Goal: Task Accomplishment & Management: Complete application form

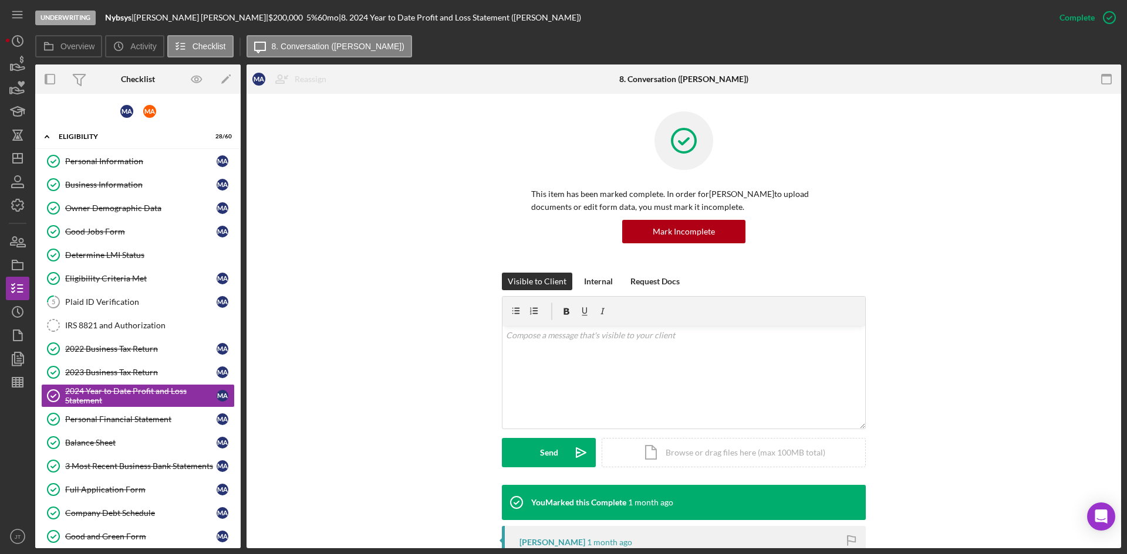
scroll to position [75, 0]
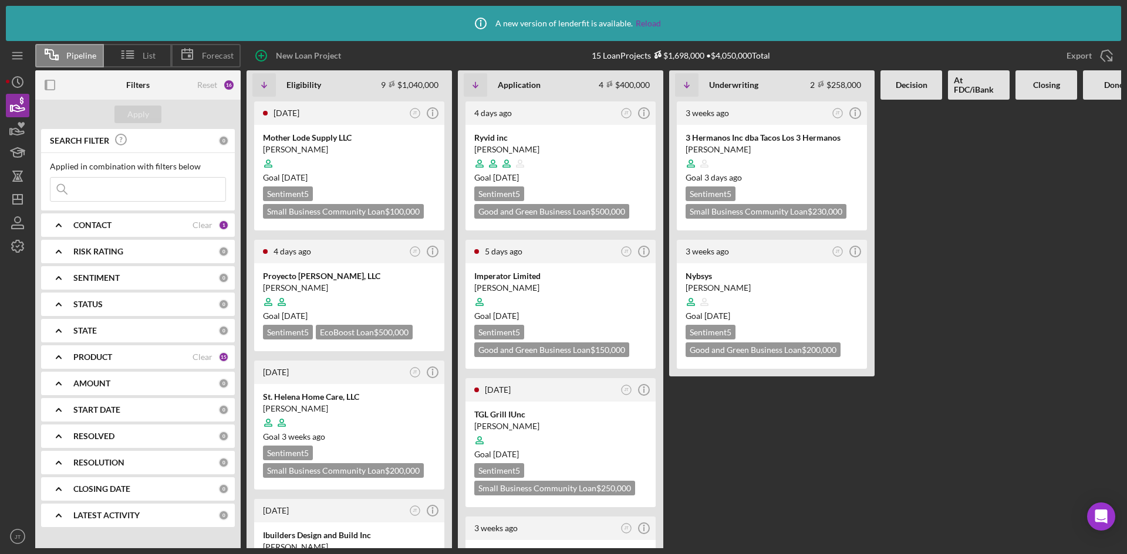
scroll to position [174, 0]
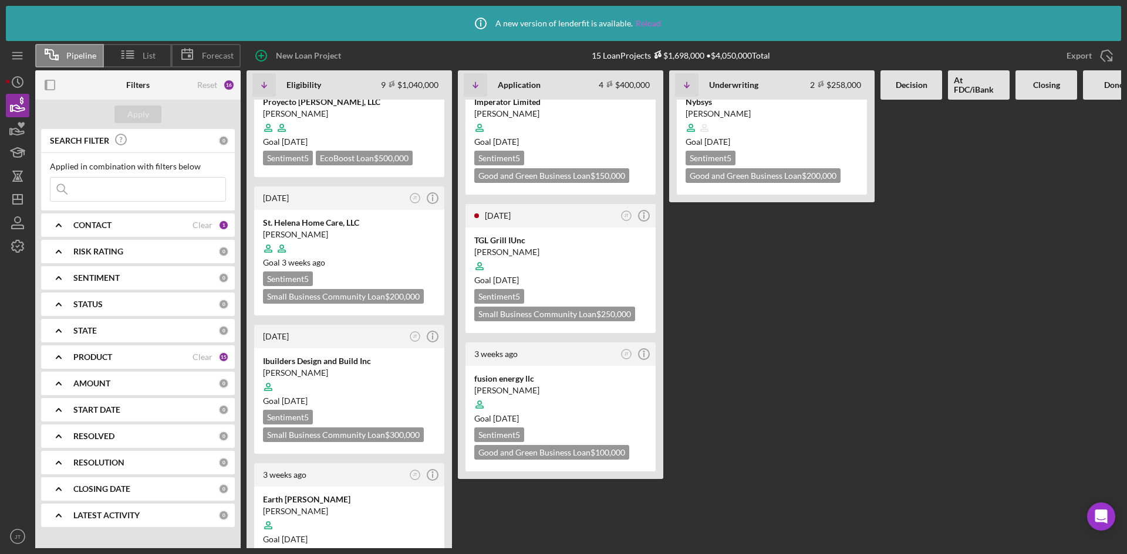
drag, startPoint x: 0, startPoint y: 0, endPoint x: 649, endPoint y: 23, distance: 649.4
click at [649, 23] on link "Reload" at bounding box center [647, 23] width 25 height 9
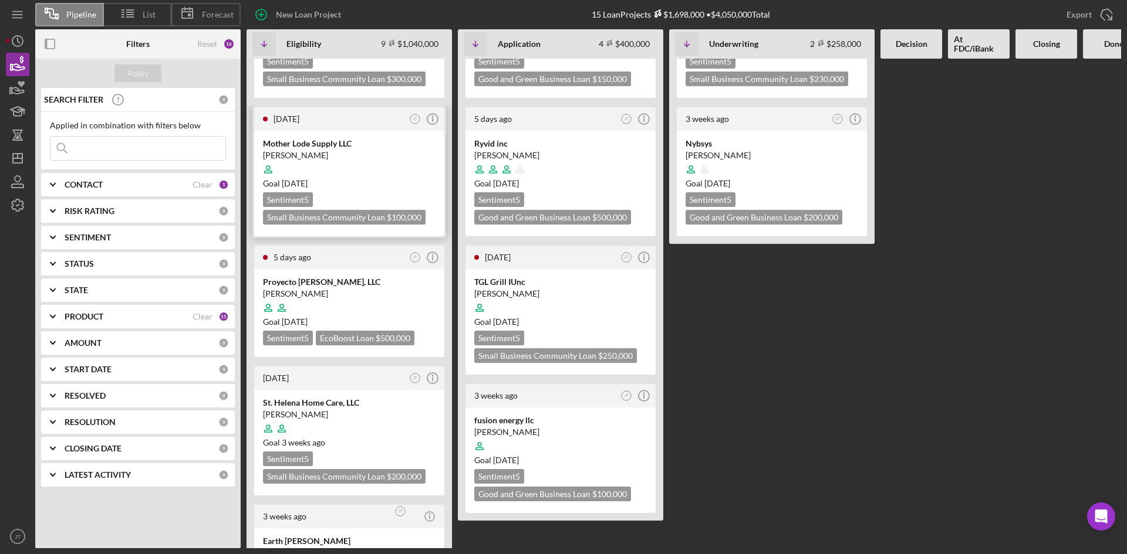
scroll to position [78, 0]
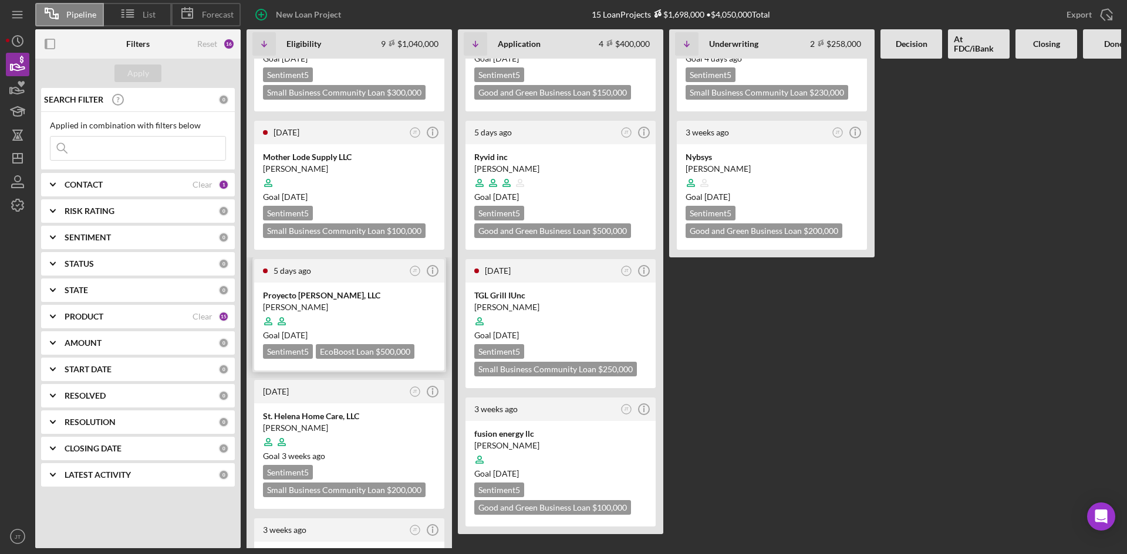
click at [360, 305] on div "[PERSON_NAME]" at bounding box center [349, 308] width 173 height 12
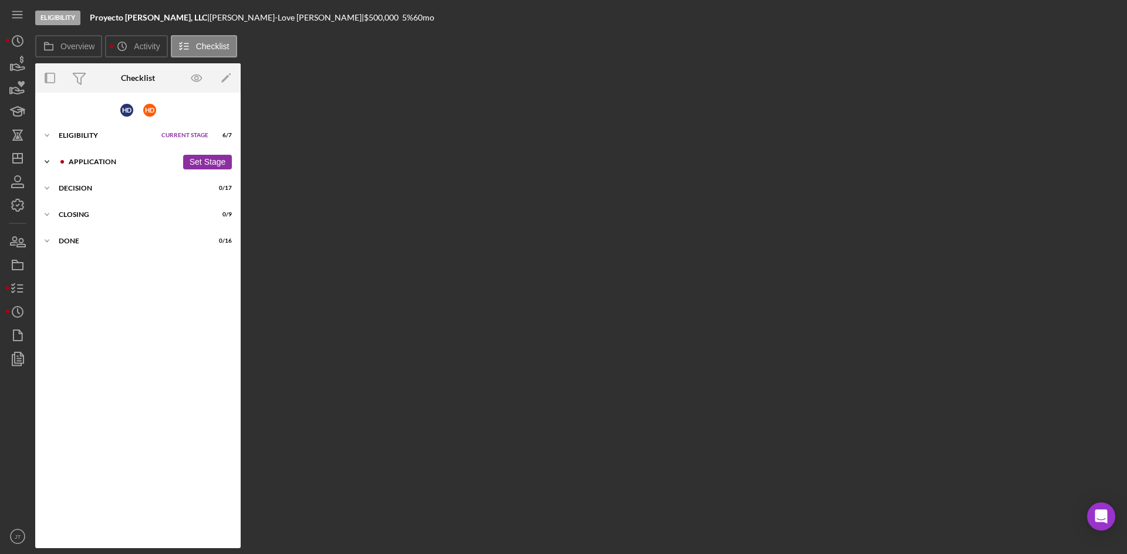
click at [89, 153] on div "Icon/Expander Application 0 / 11 Set Stage" at bounding box center [137, 161] width 205 height 23
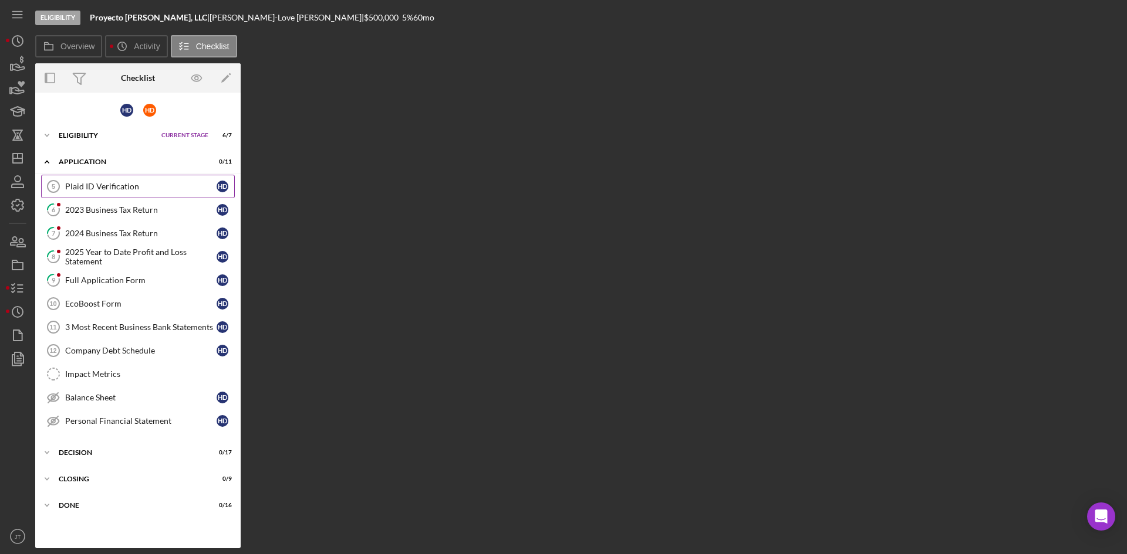
click at [89, 192] on link "Plaid ID Verification 5 Plaid ID Verification H D" at bounding box center [138, 186] width 194 height 23
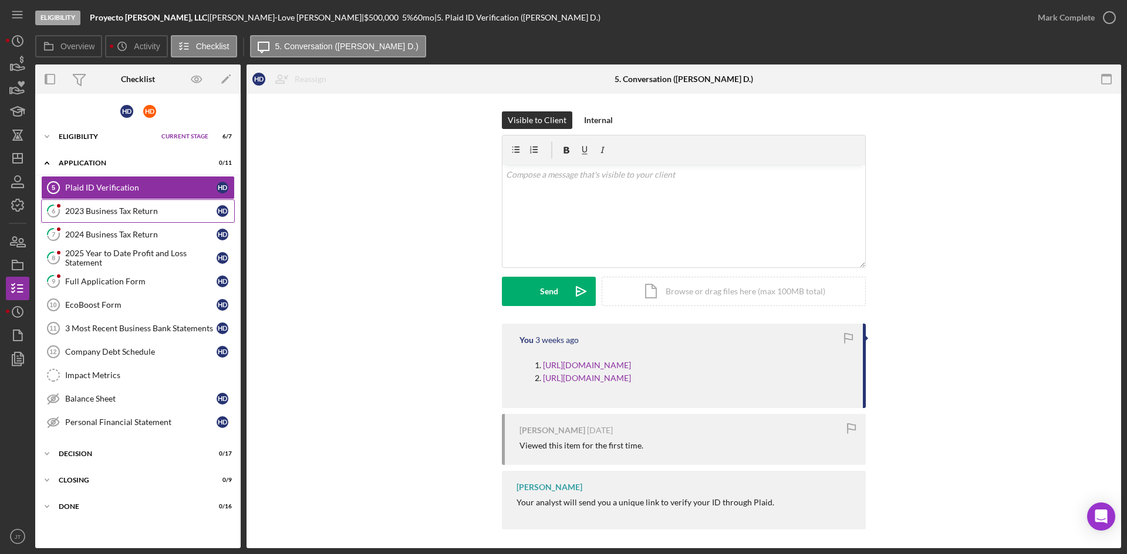
click at [90, 217] on link "6 2023 Business Tax Return H D" at bounding box center [138, 210] width 194 height 23
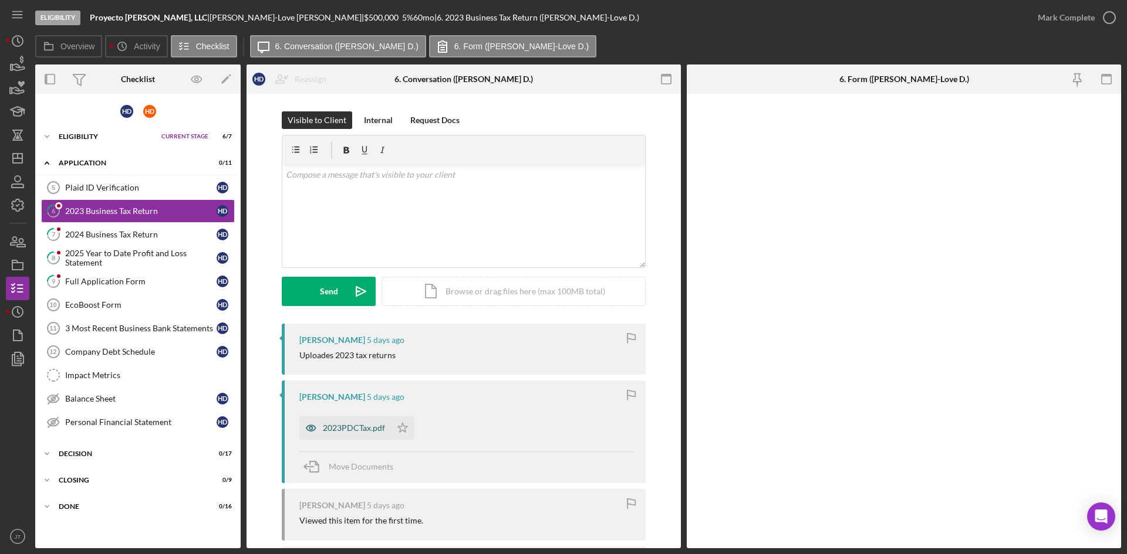
click at [339, 432] on div "2023PDCTax.pdf" at bounding box center [354, 428] width 62 height 9
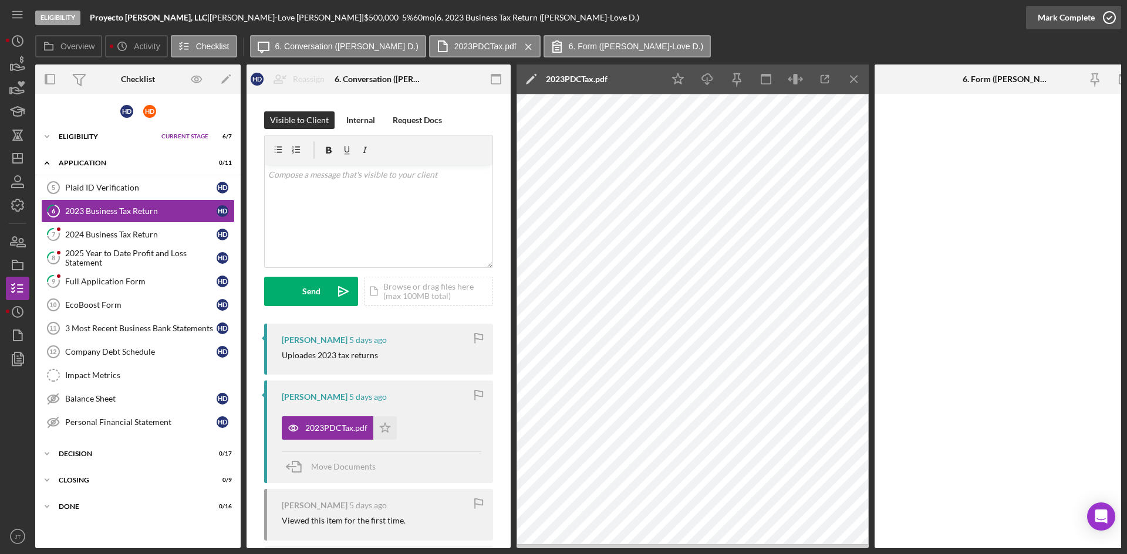
click at [1078, 16] on div "Mark Complete" at bounding box center [1065, 17] width 57 height 23
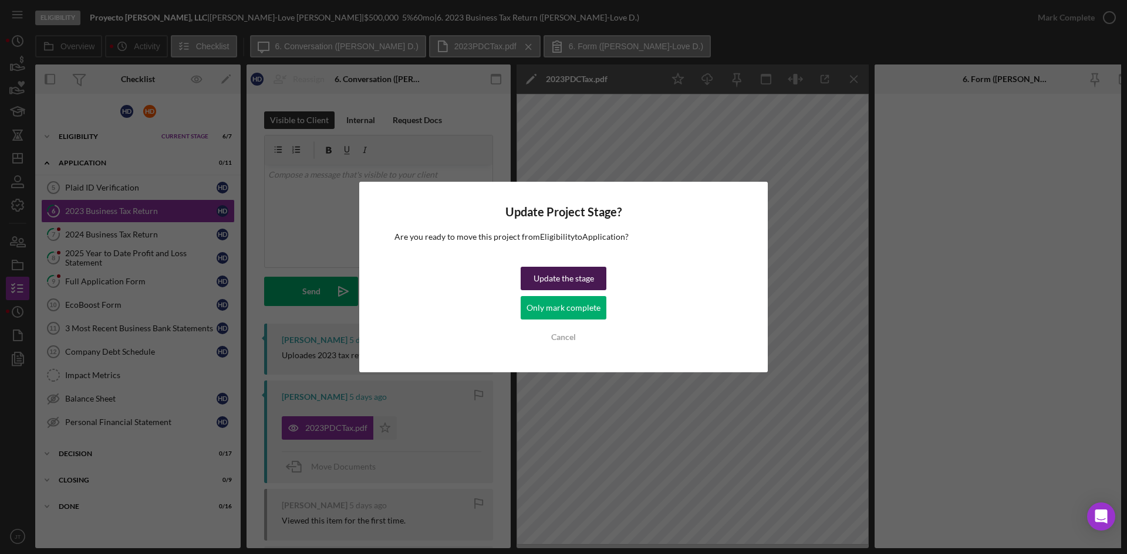
click at [568, 280] on div "Update the stage" at bounding box center [563, 278] width 60 height 23
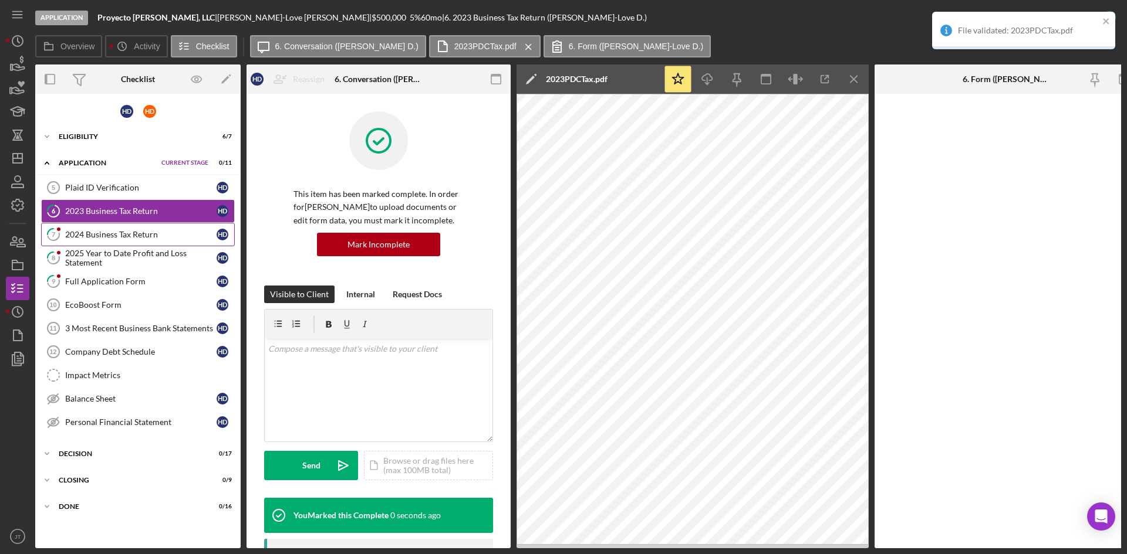
click at [127, 229] on link "7 2024 Business Tax Return H D" at bounding box center [138, 234] width 194 height 23
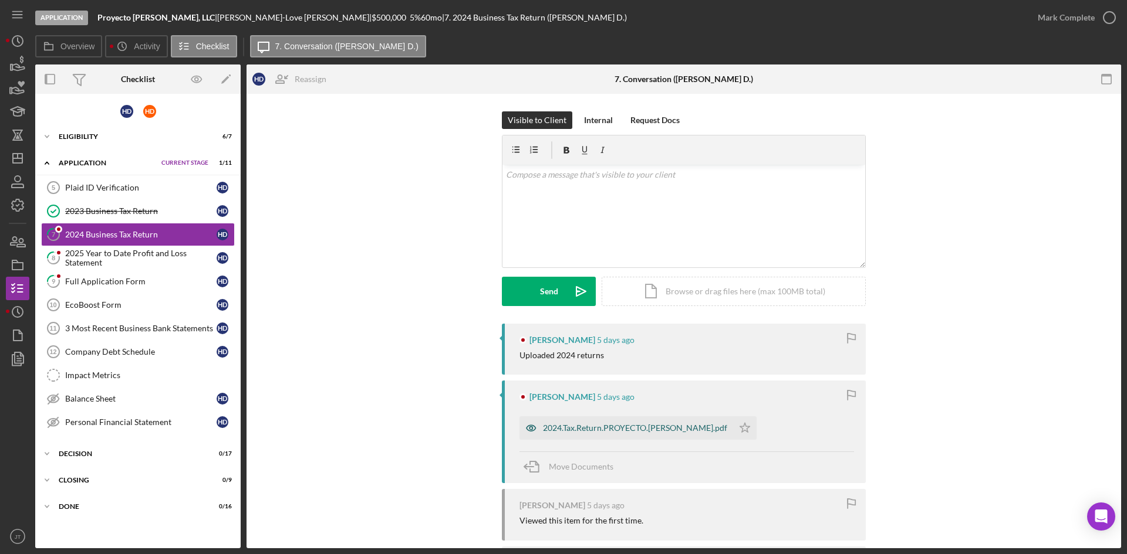
click at [591, 422] on div "2024.Tax.Return.PROYECTO.[PERSON_NAME].pdf" at bounding box center [626, 428] width 214 height 23
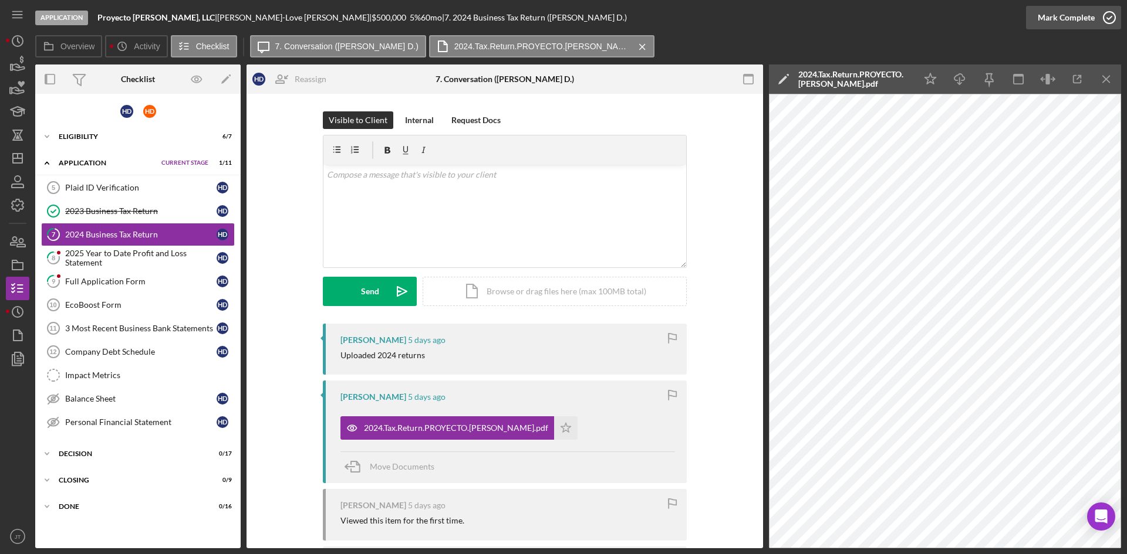
click at [1074, 21] on div "Mark Complete" at bounding box center [1065, 17] width 57 height 23
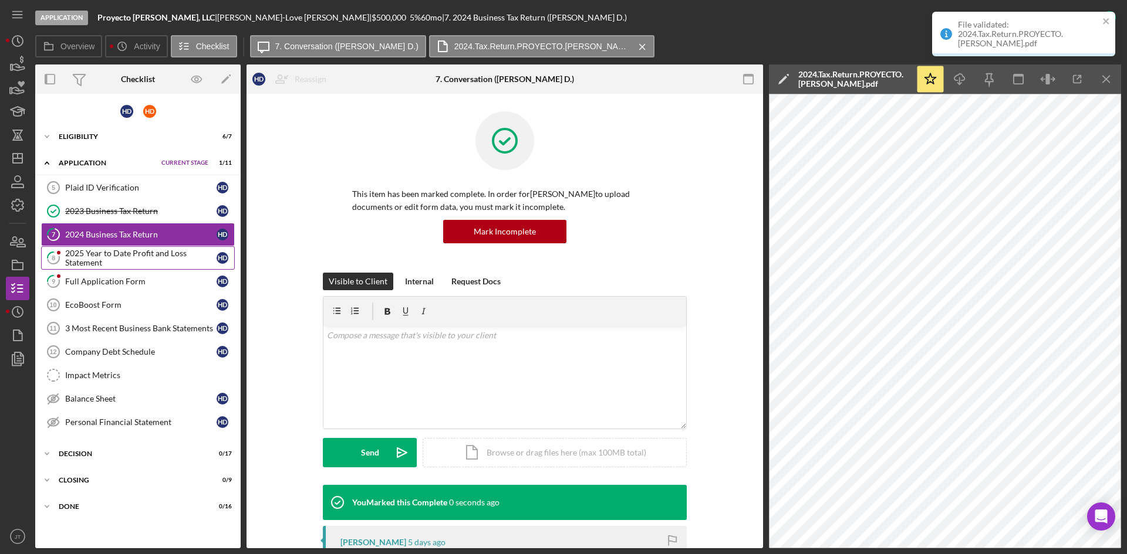
click at [117, 265] on div "2025 Year to Date Profit and Loss Statement" at bounding box center [140, 258] width 151 height 19
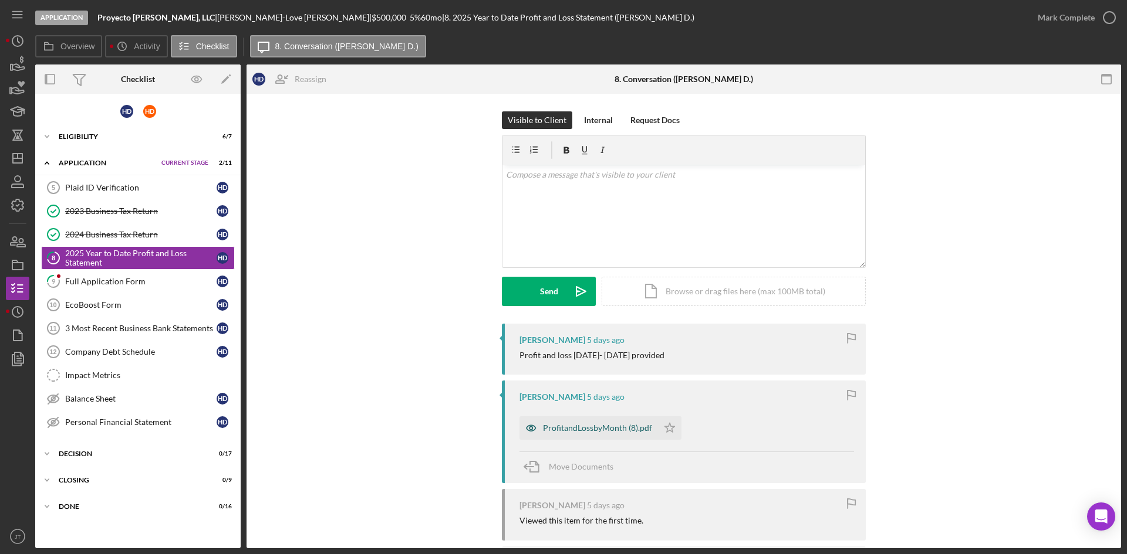
click at [594, 427] on div "ProfitandLossbyMonth (8).pdf" at bounding box center [597, 428] width 109 height 9
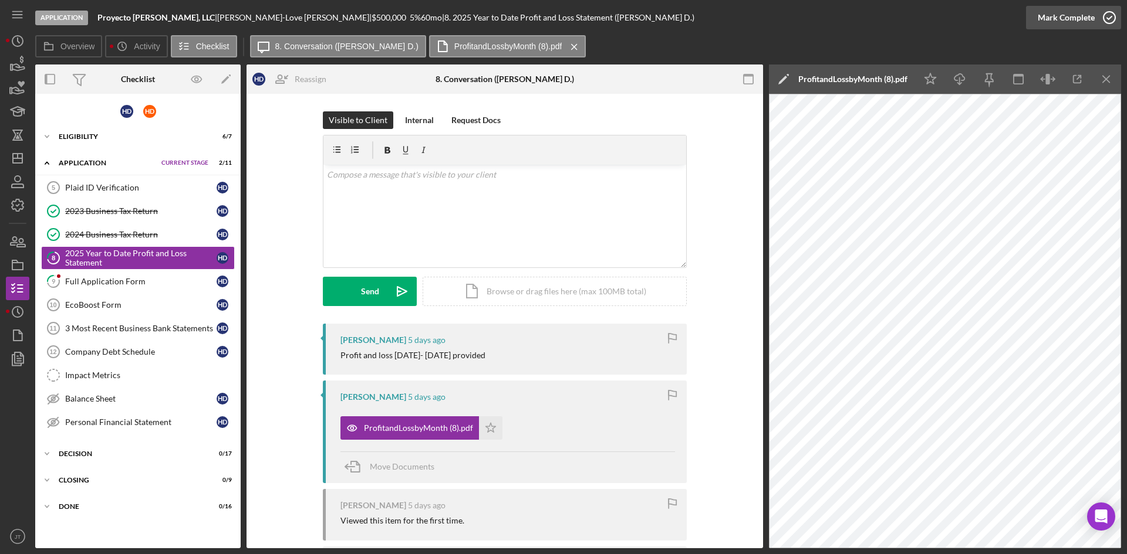
click at [1077, 16] on div "Mark Complete" at bounding box center [1065, 17] width 57 height 23
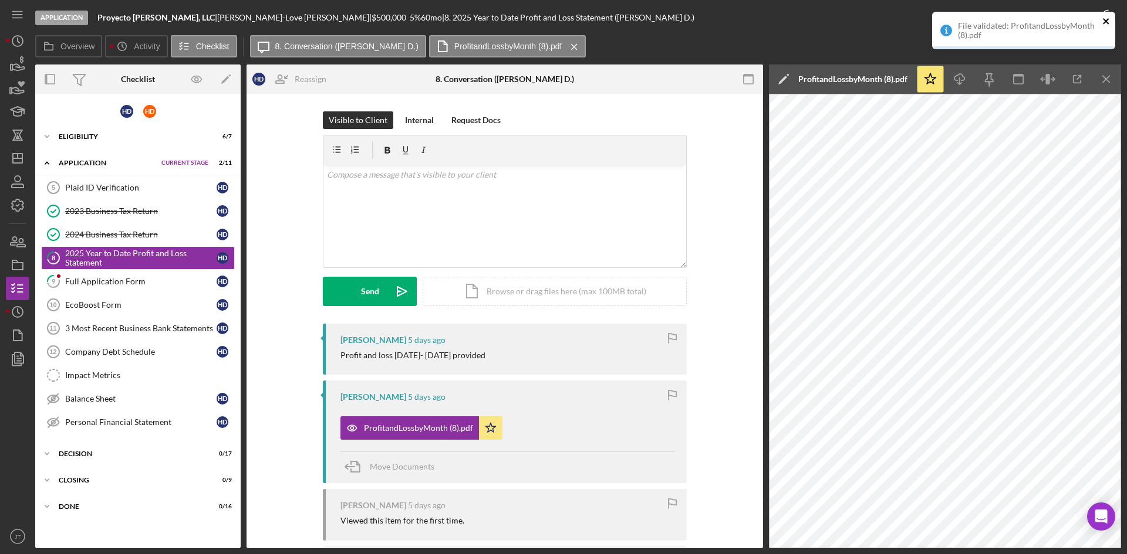
click at [1104, 19] on icon "close" at bounding box center [1106, 20] width 8 height 9
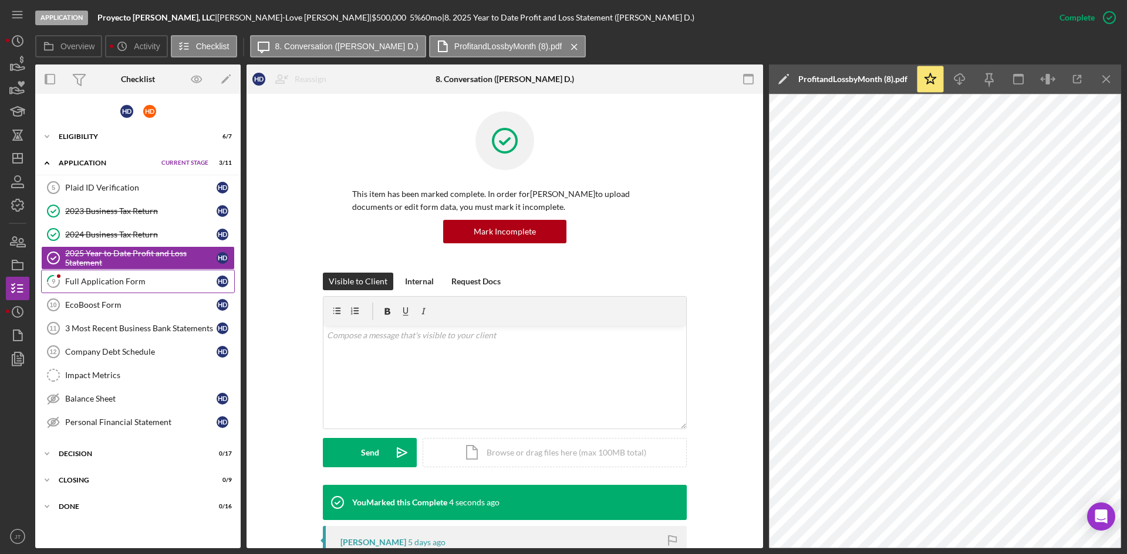
click at [117, 289] on link "9 Full Application Form H D" at bounding box center [138, 281] width 194 height 23
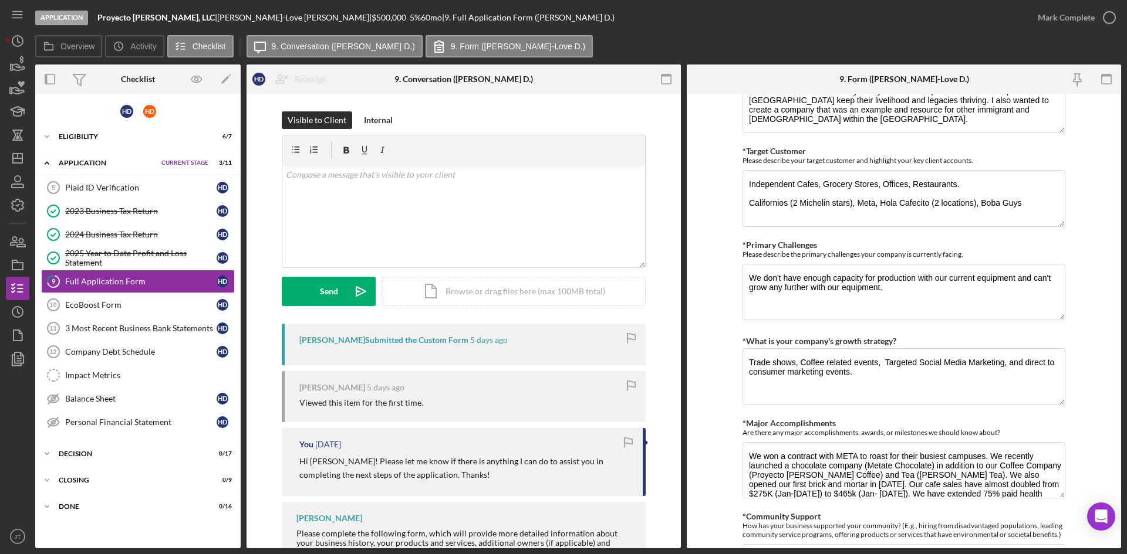
scroll to position [2488, 0]
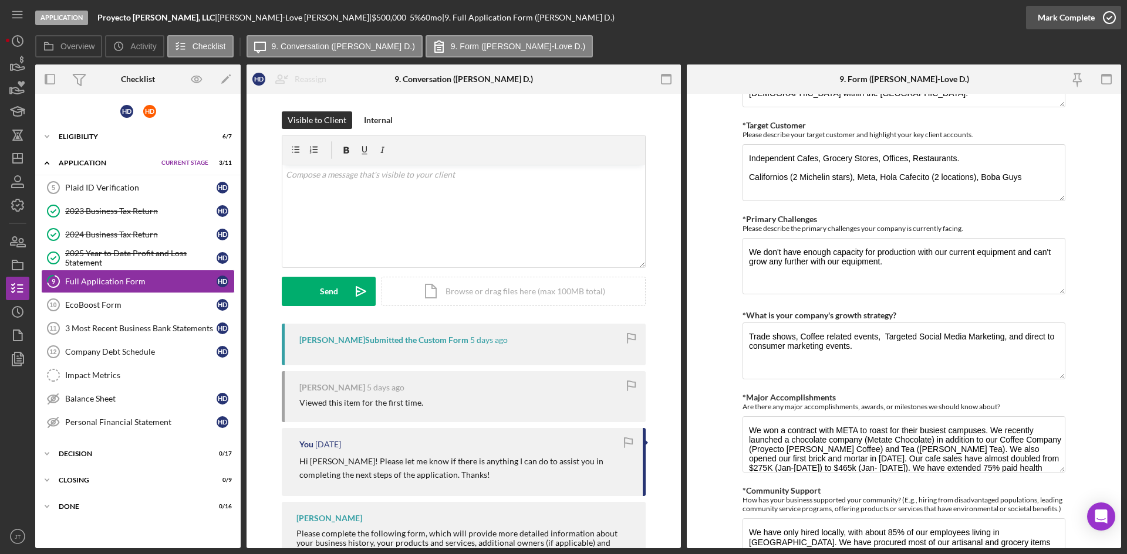
click at [1063, 22] on div "Mark Complete" at bounding box center [1065, 17] width 57 height 23
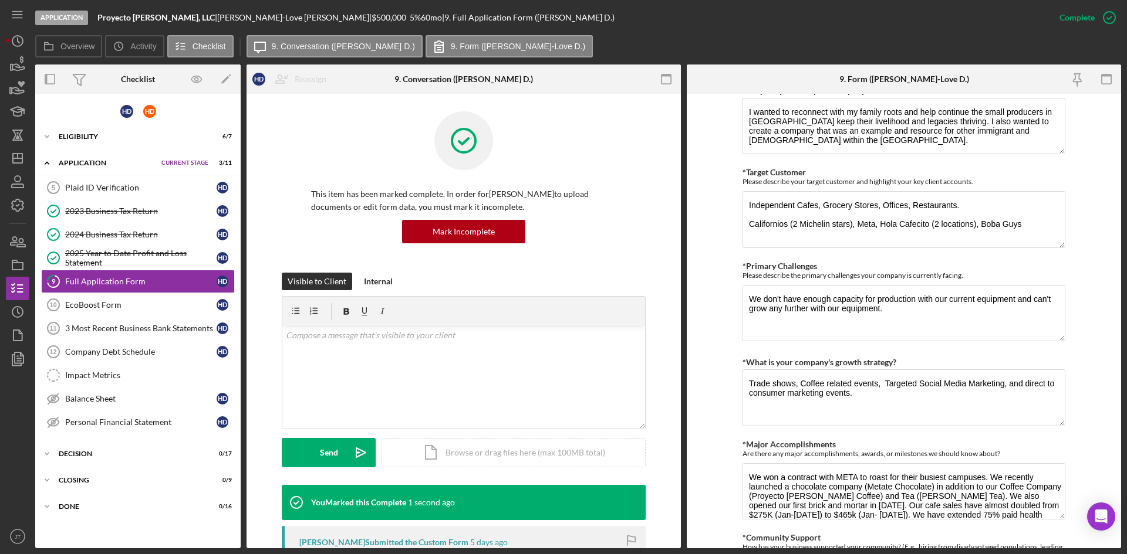
scroll to position [2535, 0]
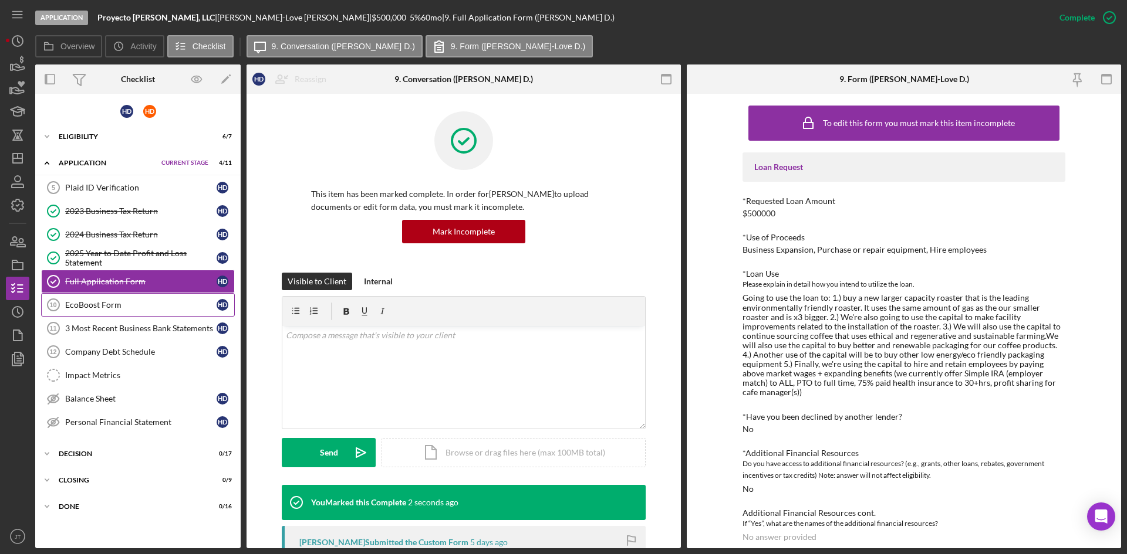
click at [91, 308] on div "EcoBoost Form" at bounding box center [140, 304] width 151 height 9
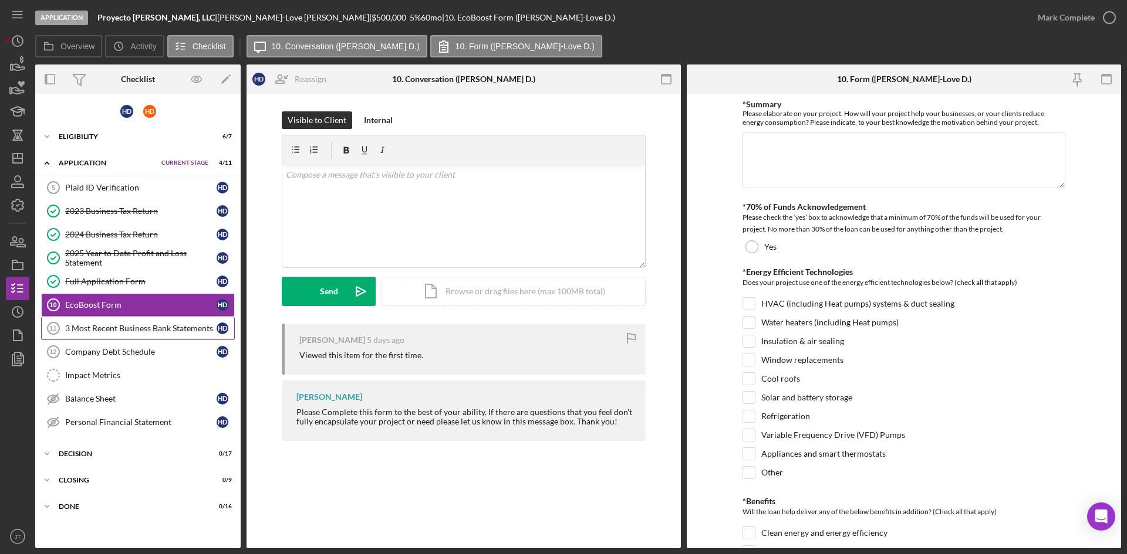
click at [115, 327] on div "3 Most Recent Business Bank Statements" at bounding box center [140, 328] width 151 height 9
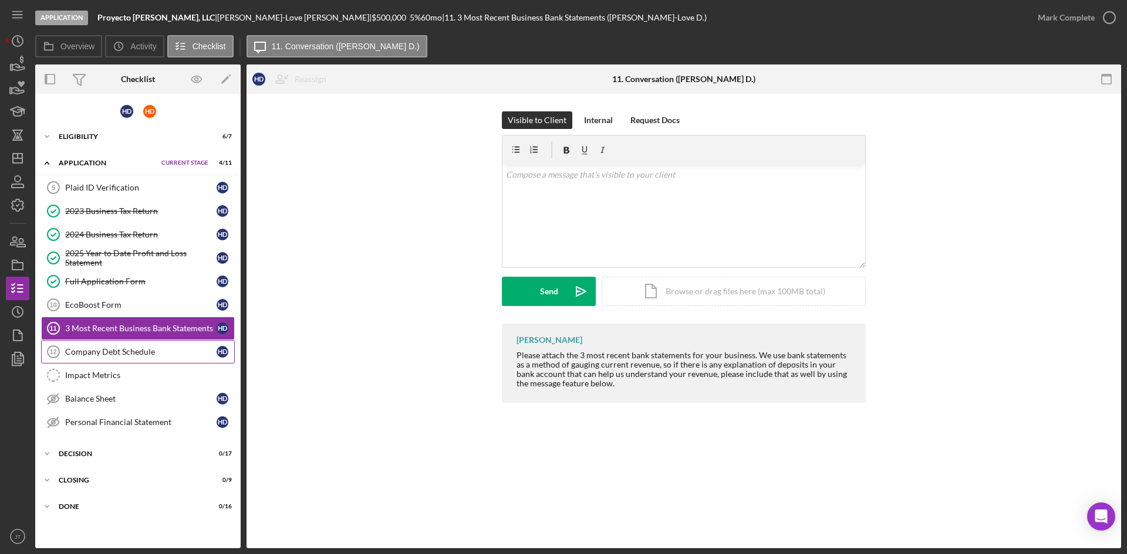
click at [107, 352] on div "Company Debt Schedule" at bounding box center [140, 351] width 151 height 9
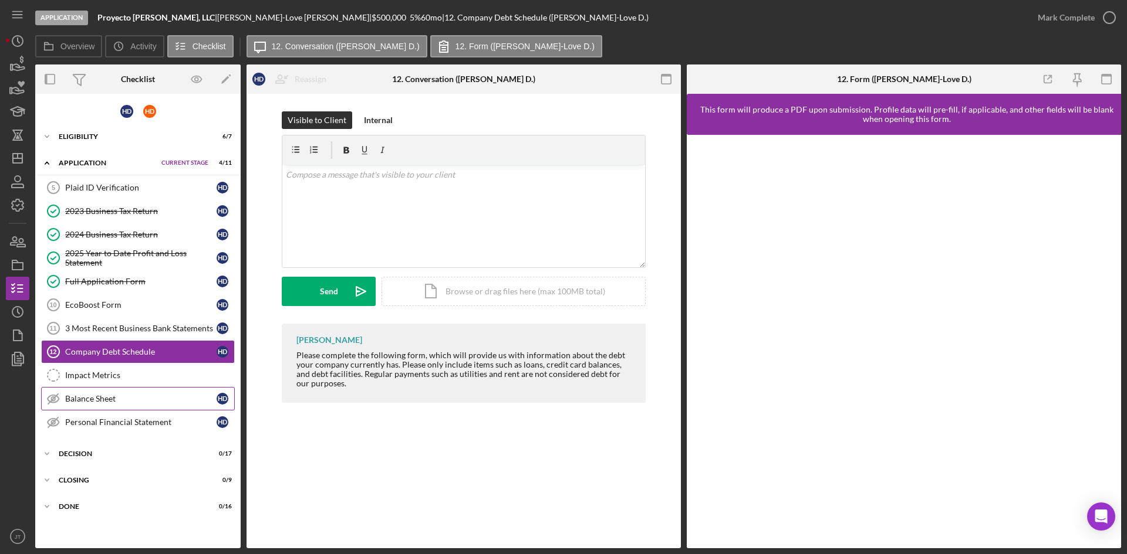
click at [101, 397] on div "Balance Sheet" at bounding box center [140, 398] width 151 height 9
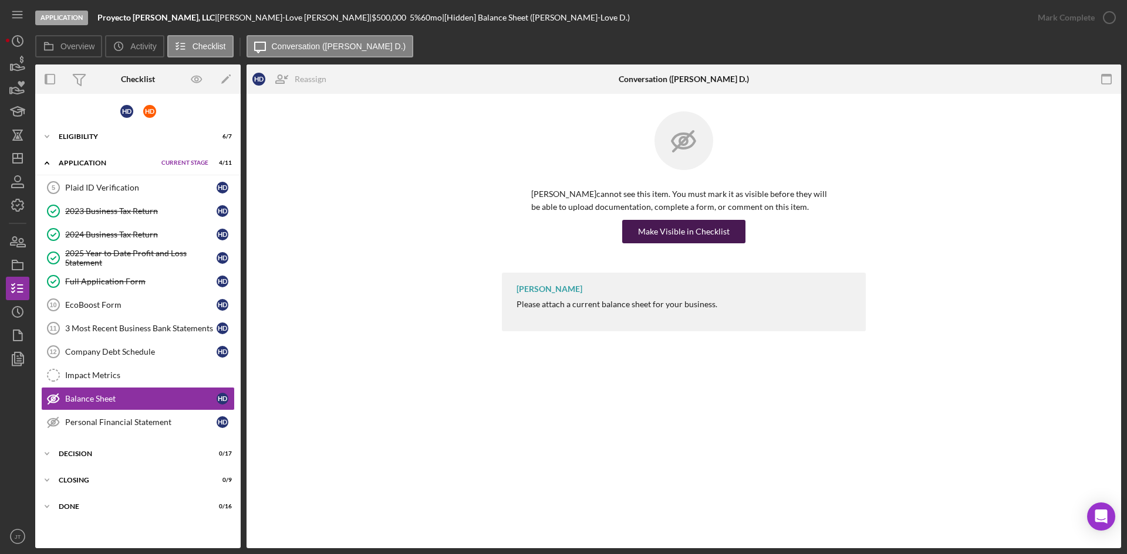
click at [682, 236] on div "Make Visible in Checklist" at bounding box center [684, 231] width 92 height 23
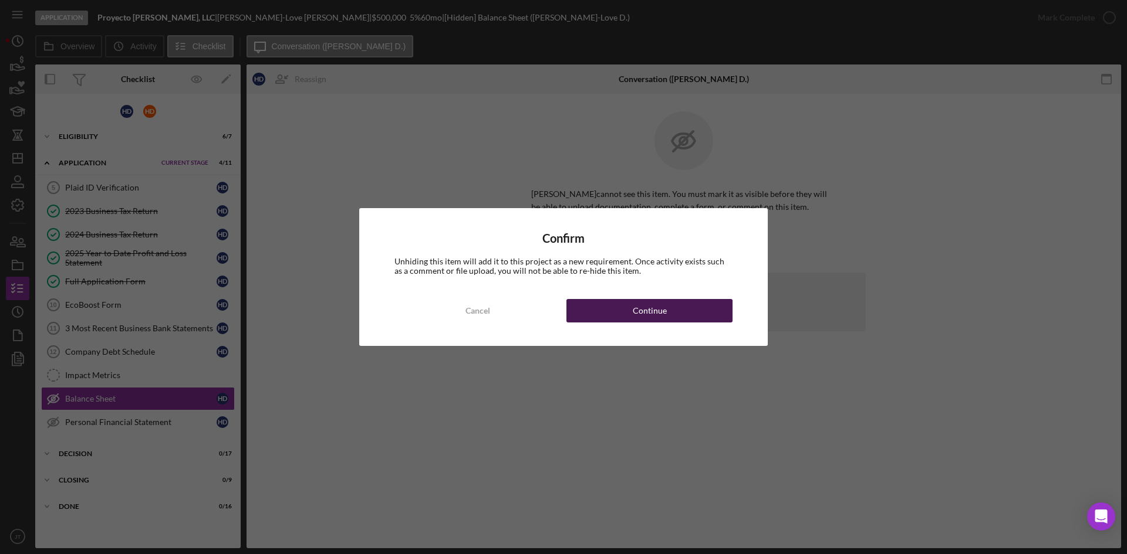
click at [665, 304] on div "Continue" at bounding box center [650, 310] width 34 height 23
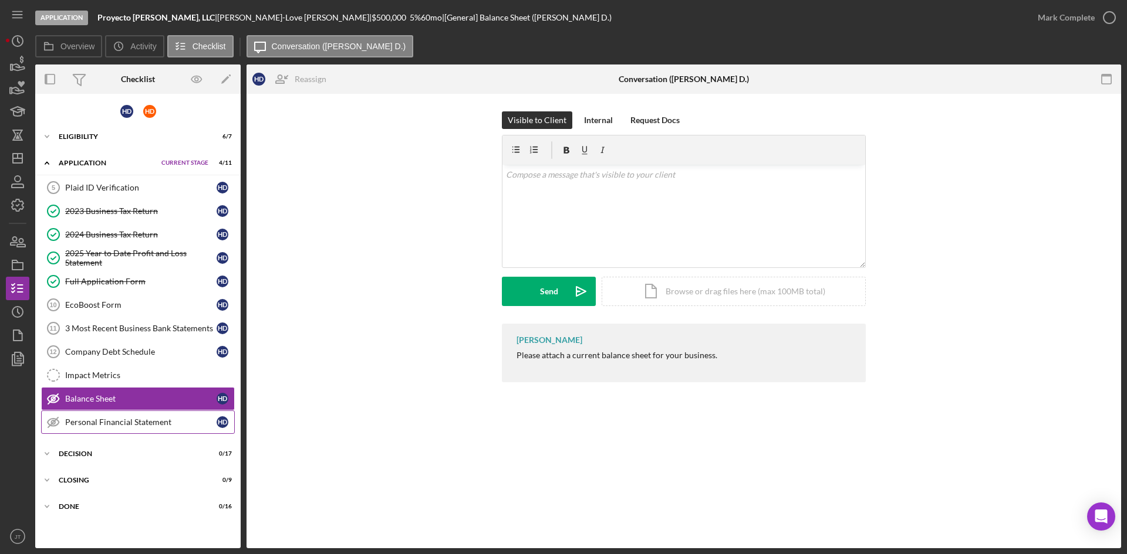
click at [134, 417] on link "Personal Financial Statement Personal Financial Statement H D" at bounding box center [138, 422] width 194 height 23
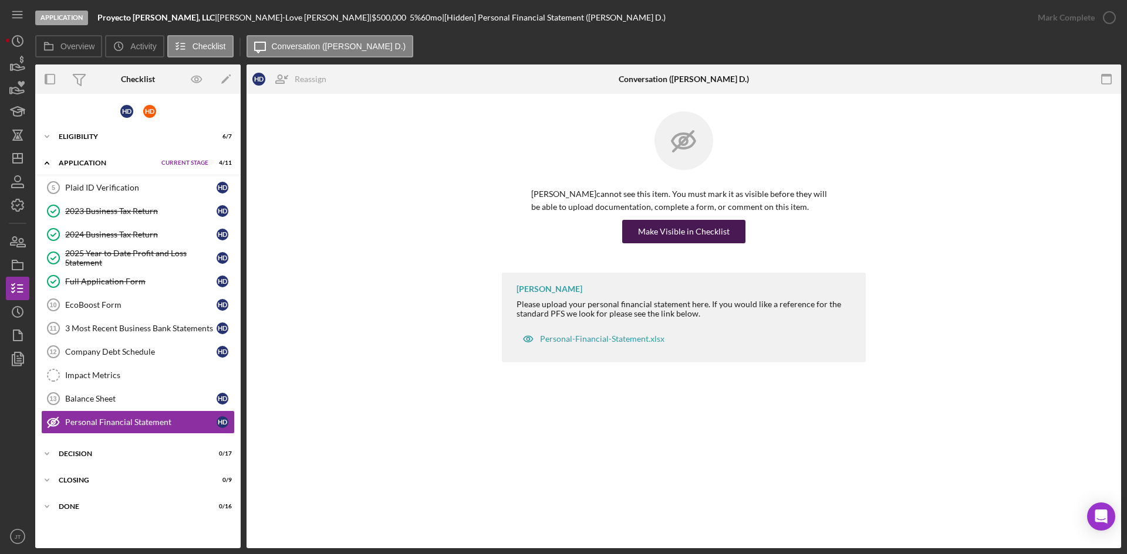
click at [688, 236] on div "Make Visible in Checklist" at bounding box center [684, 231] width 92 height 23
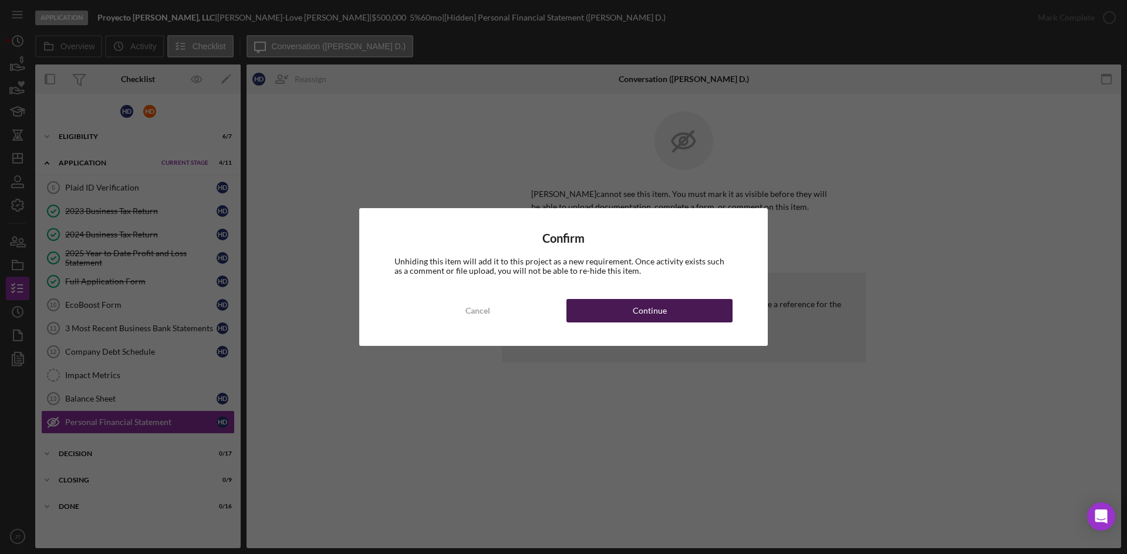
click at [651, 311] on div "Continue" at bounding box center [650, 310] width 34 height 23
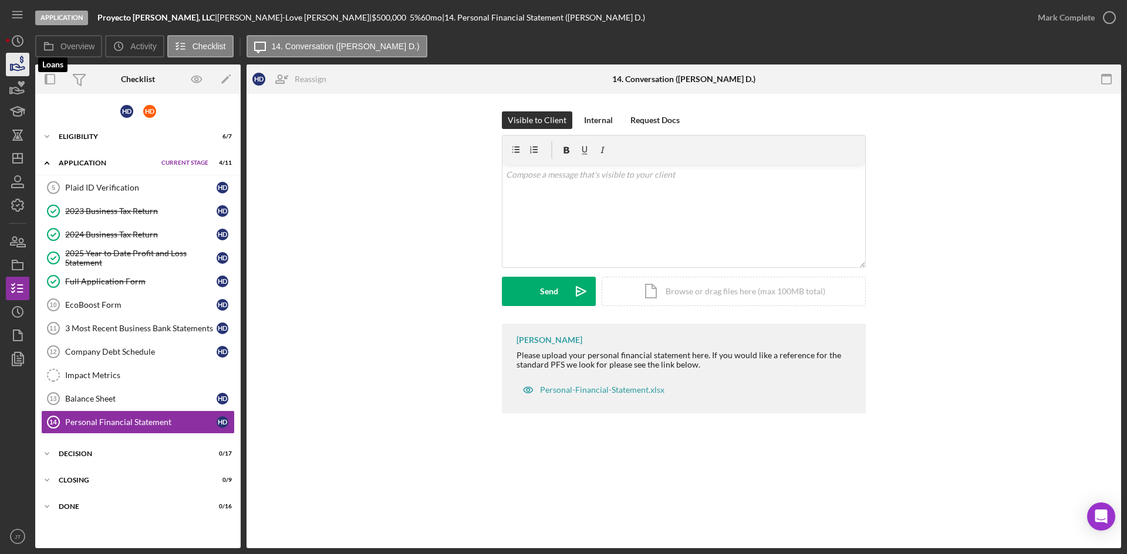
click at [19, 66] on icon "button" at bounding box center [18, 67] width 12 height 6
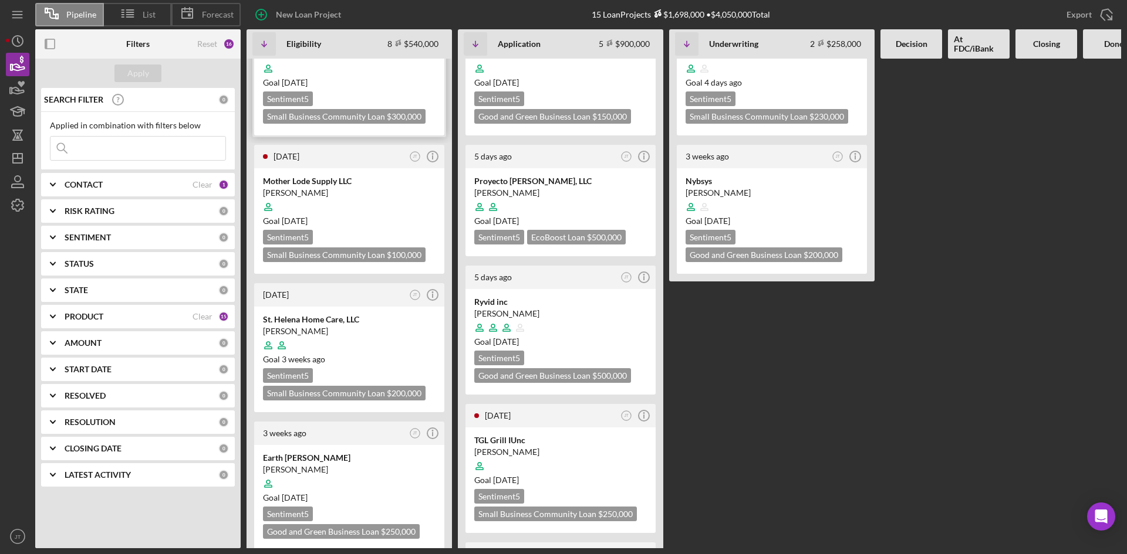
scroll to position [53, 0]
click at [357, 338] on div at bounding box center [349, 346] width 173 height 22
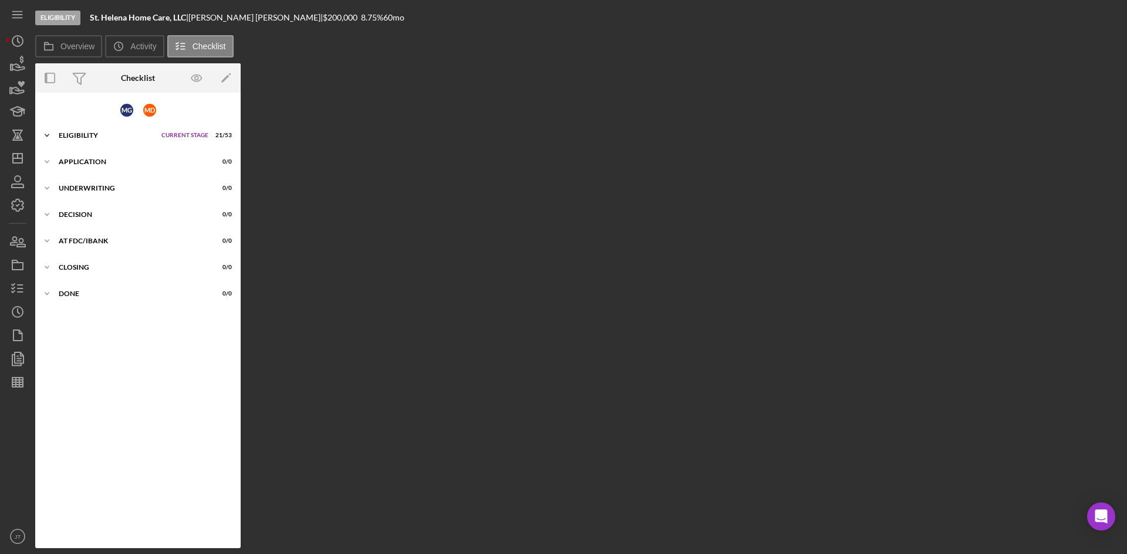
click at [77, 127] on div "Icon/Expander Eligibility Current Stage 21 / 53 Set Stage" at bounding box center [137, 135] width 205 height 23
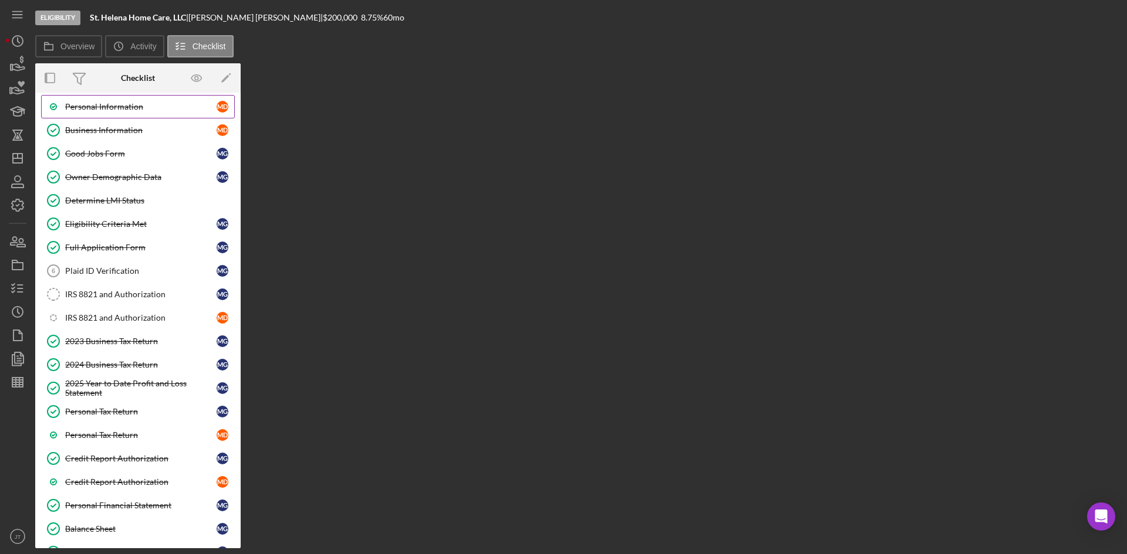
scroll to position [78, 0]
click at [97, 272] on div "Plaid ID Verification" at bounding box center [140, 269] width 151 height 9
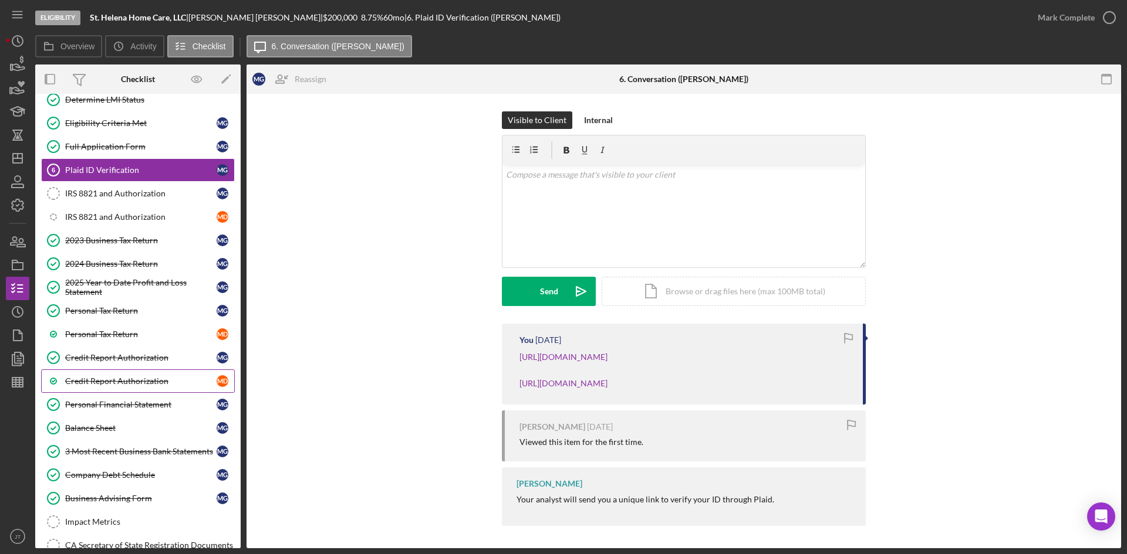
scroll to position [178, 0]
click at [111, 199] on div "IRS 8821 and Authorization" at bounding box center [140, 194] width 151 height 9
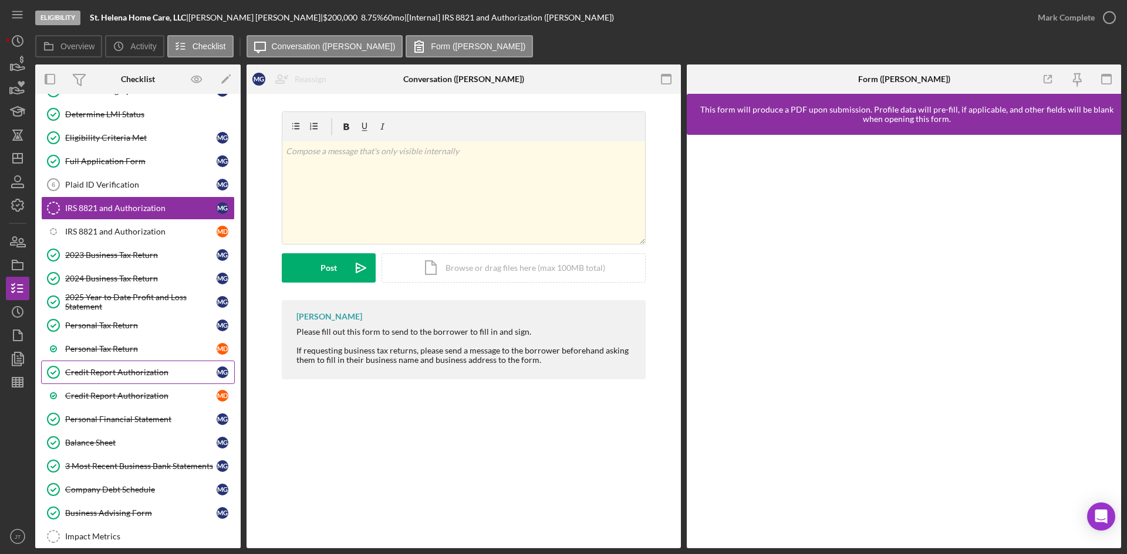
scroll to position [159, 0]
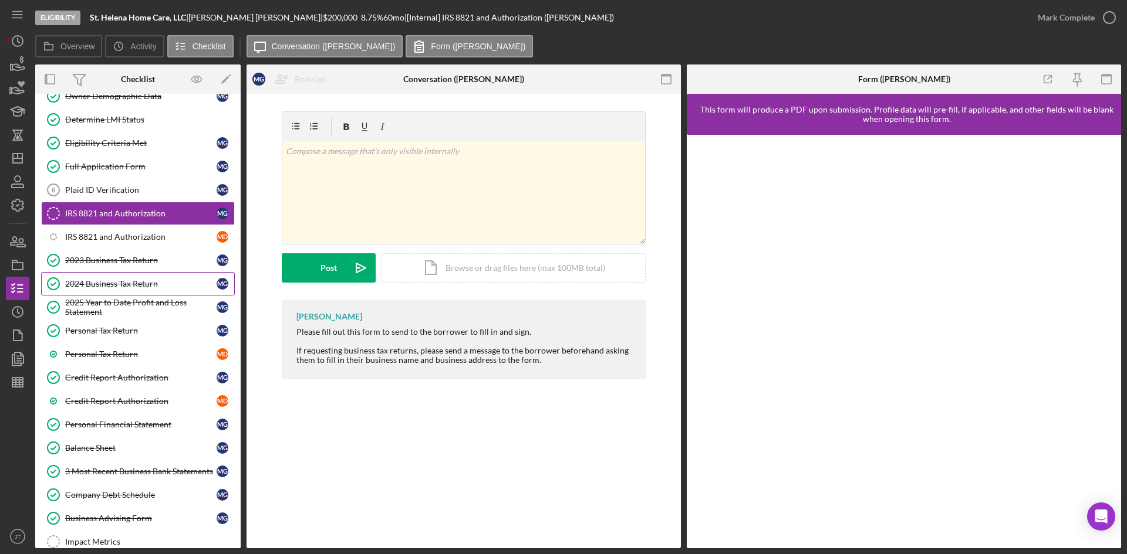
click at [119, 280] on div "2024 Business Tax Return" at bounding box center [140, 283] width 151 height 9
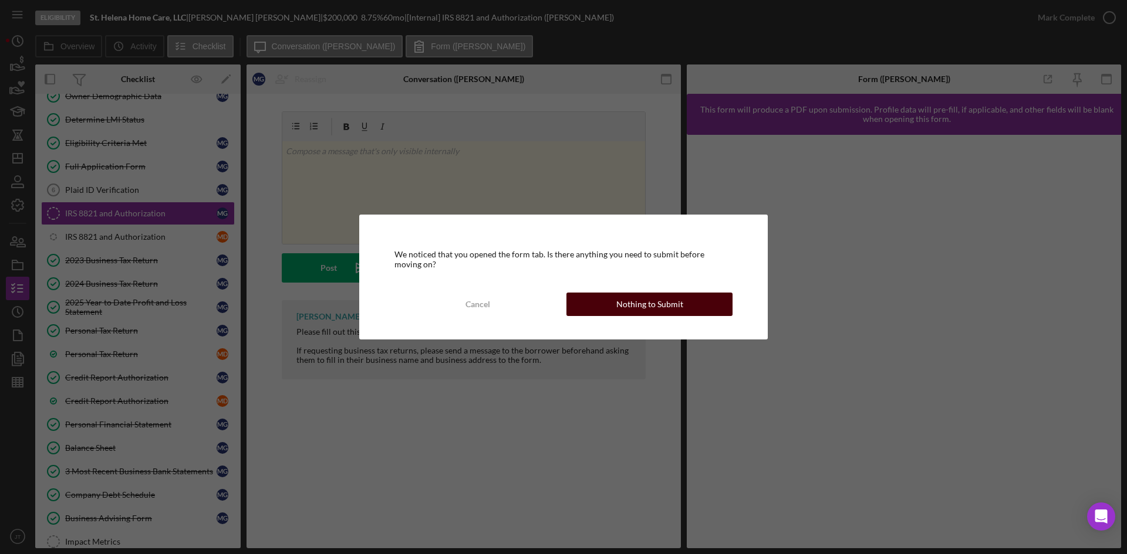
click at [611, 301] on button "Nothing to Submit" at bounding box center [649, 304] width 166 height 23
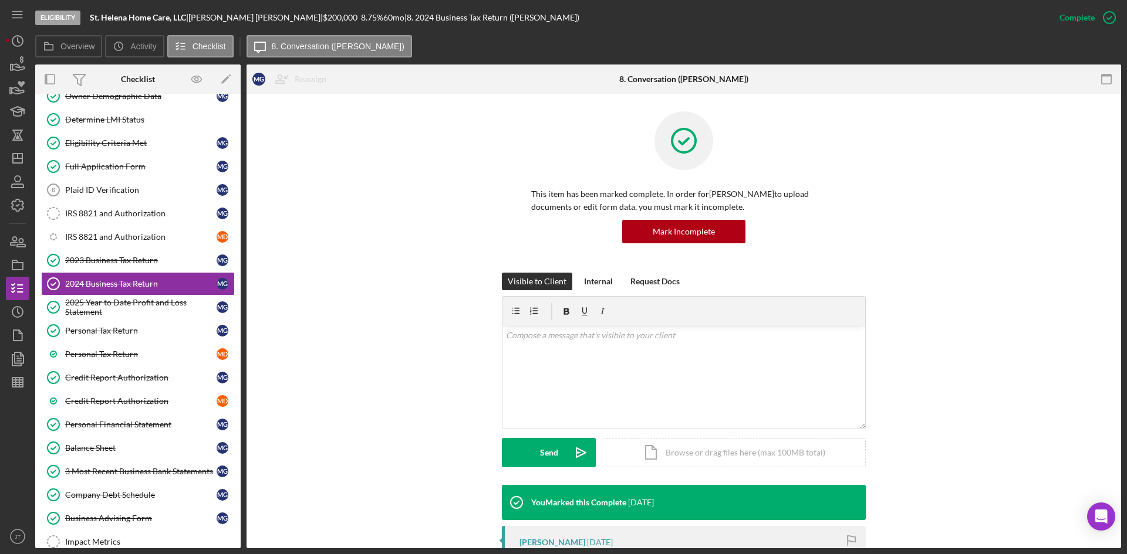
scroll to position [225, 0]
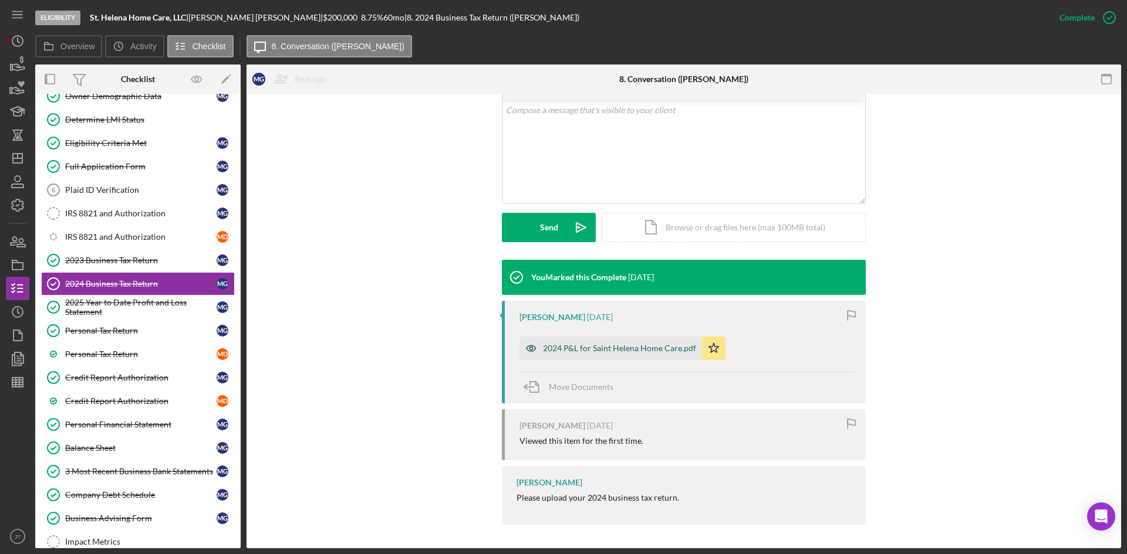
click at [581, 347] on div "2024 P&L for Saint Helena Home Care.pdf" at bounding box center [619, 348] width 153 height 9
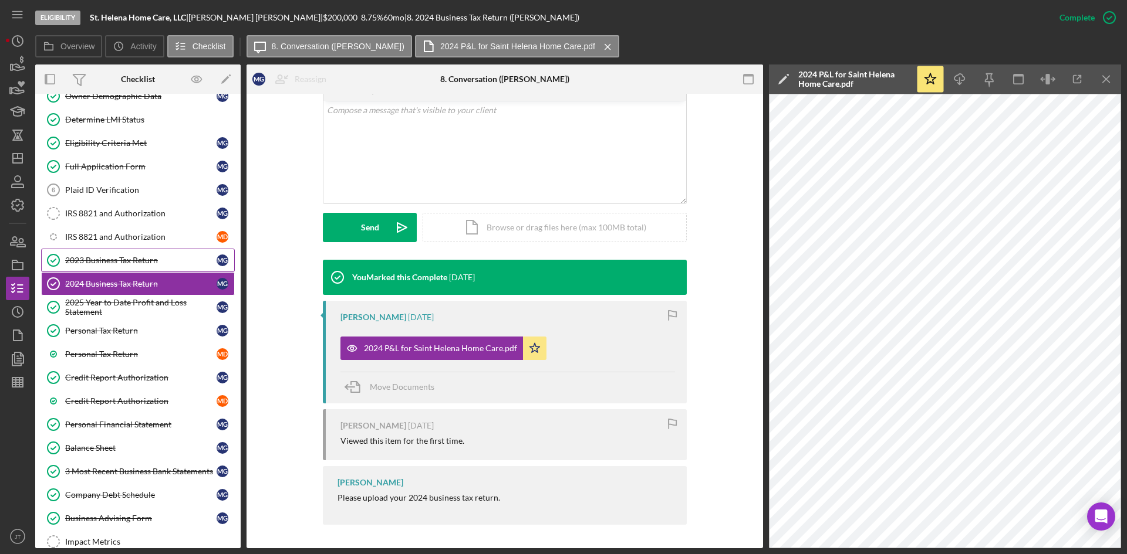
click at [118, 268] on link "2023 Business Tax Return 2023 Business Tax Return M G" at bounding box center [138, 260] width 194 height 23
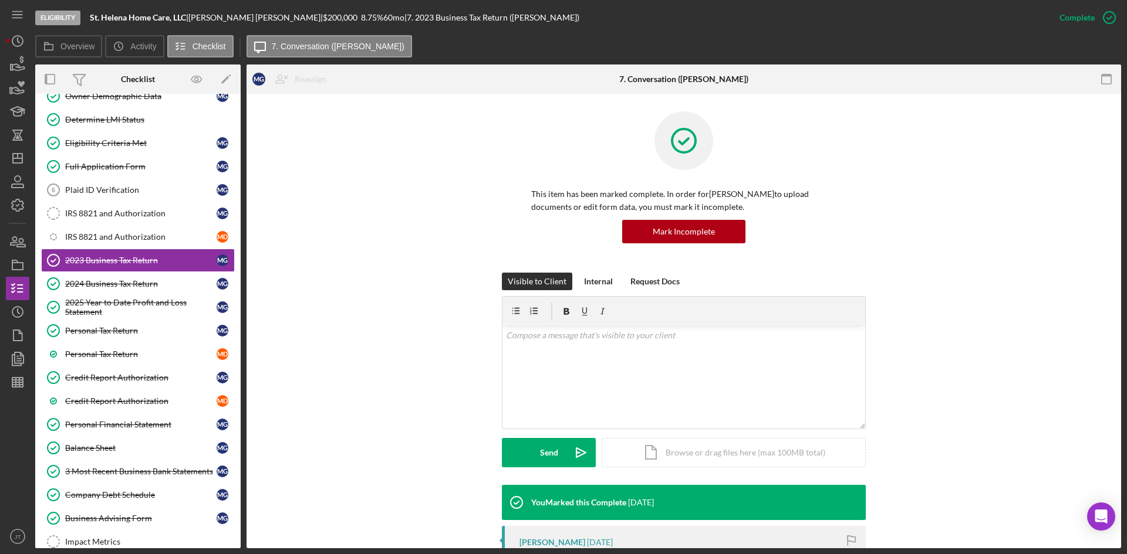
scroll to position [247, 0]
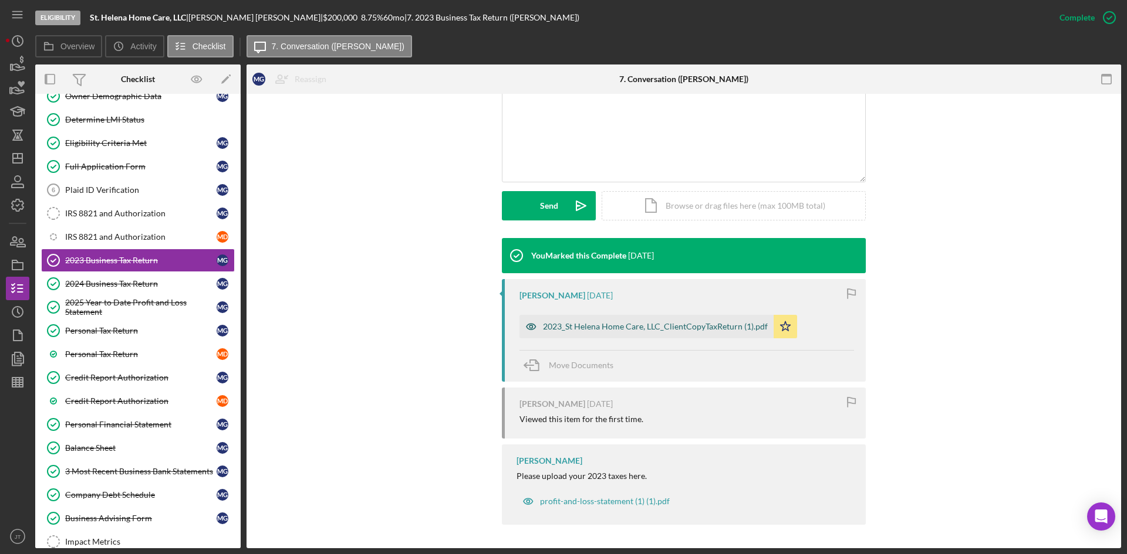
click at [569, 333] on div "2023_St Helena Home Care, LLC_ClientCopyTaxReturn (1).pdf" at bounding box center [646, 326] width 254 height 23
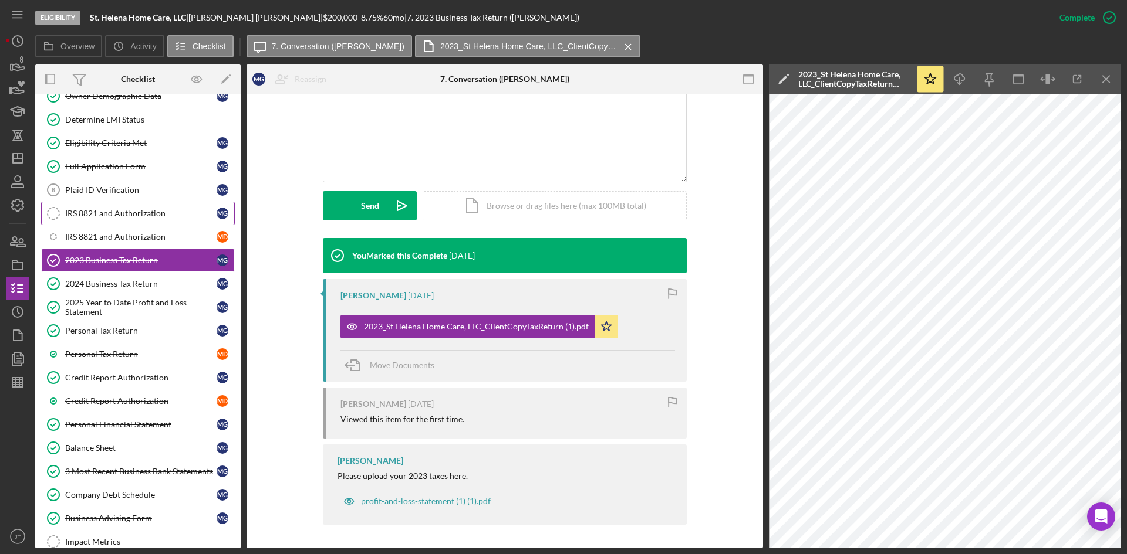
click at [114, 209] on div "IRS 8821 and Authorization" at bounding box center [140, 213] width 151 height 9
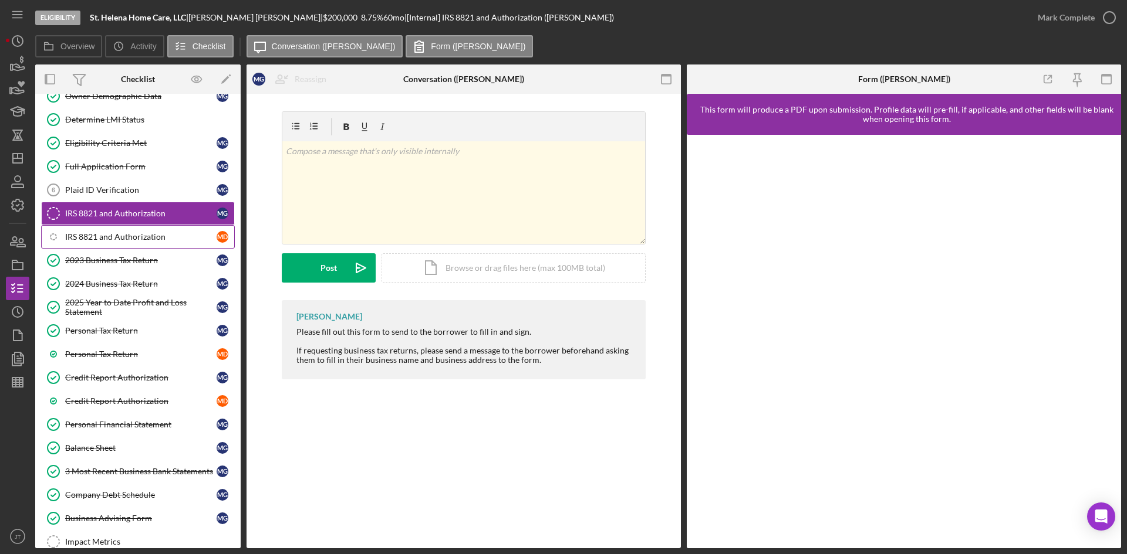
click at [91, 239] on div "IRS 8821 and Authorization" at bounding box center [140, 236] width 151 height 9
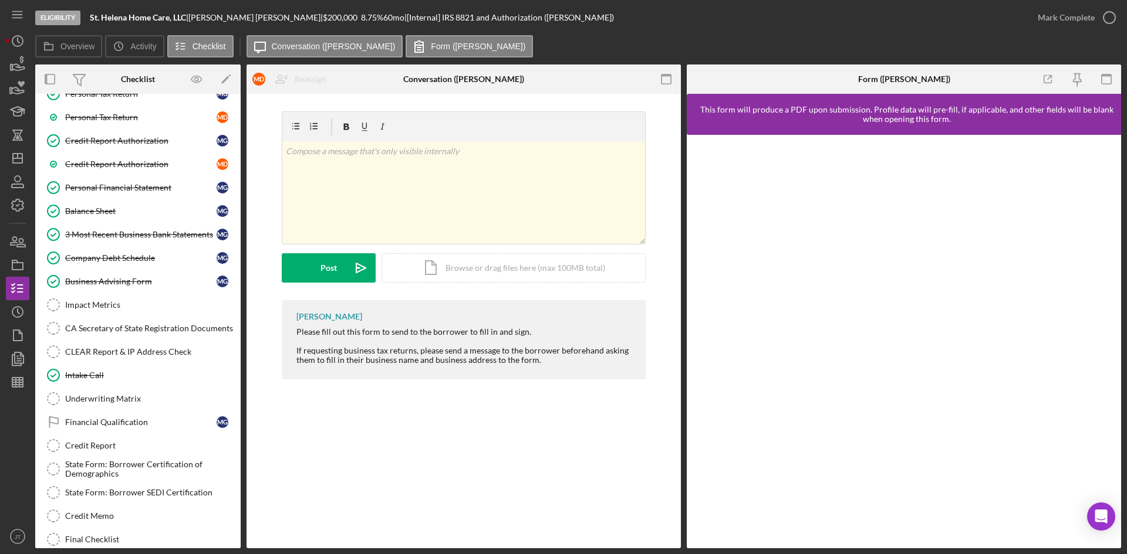
scroll to position [397, 0]
click at [135, 313] on link "Impact Metrics Impact Metrics" at bounding box center [138, 304] width 194 height 23
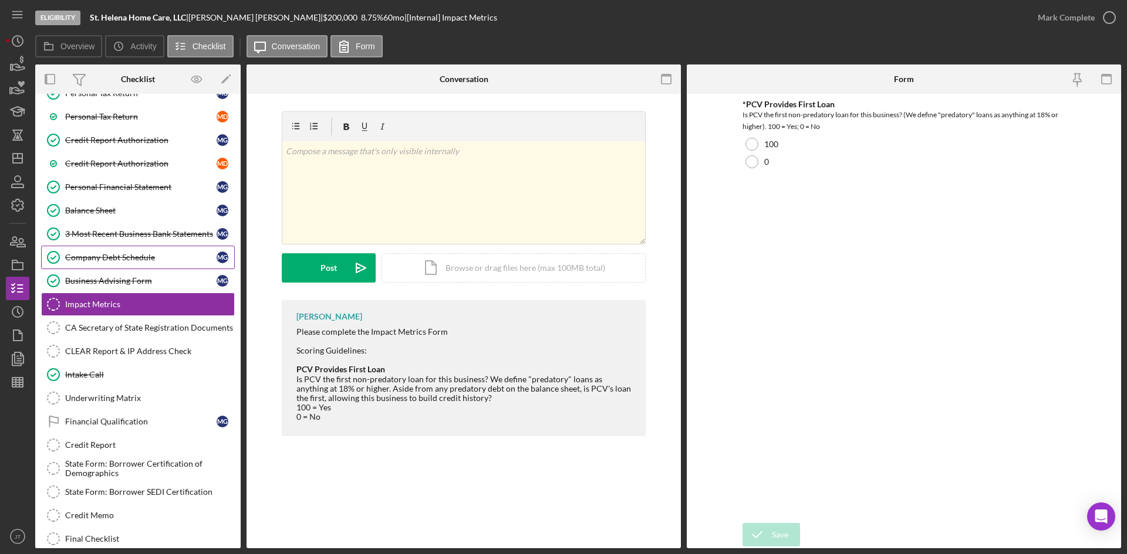
click at [108, 267] on link "Company Debt Schedule Company Debt Schedule M G" at bounding box center [138, 257] width 194 height 23
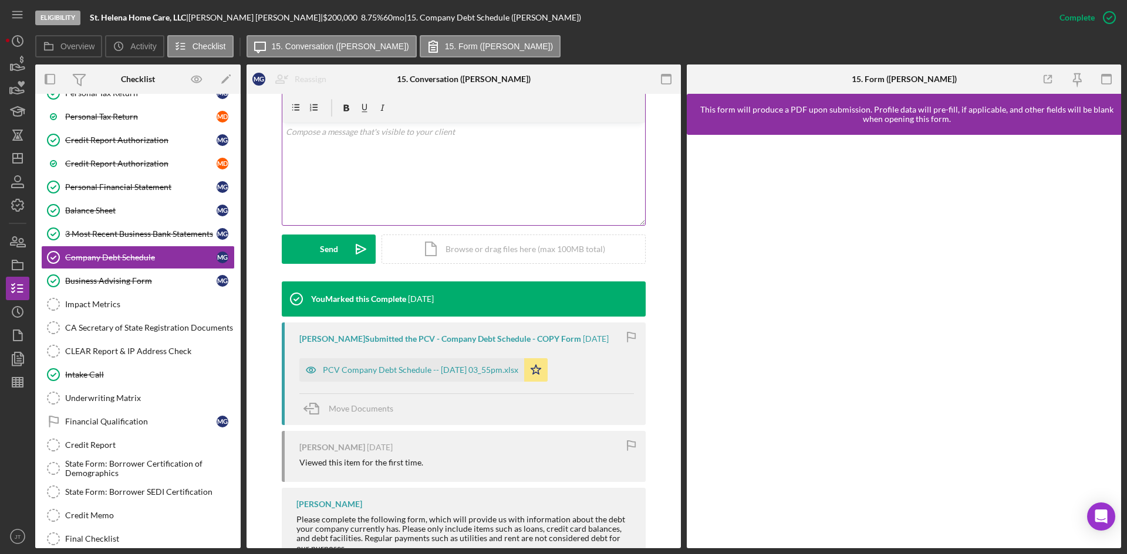
scroll to position [204, 0]
click at [414, 365] on div "PCV Company Debt Schedule -- [DATE] 03_55pm.xlsx" at bounding box center [420, 369] width 195 height 9
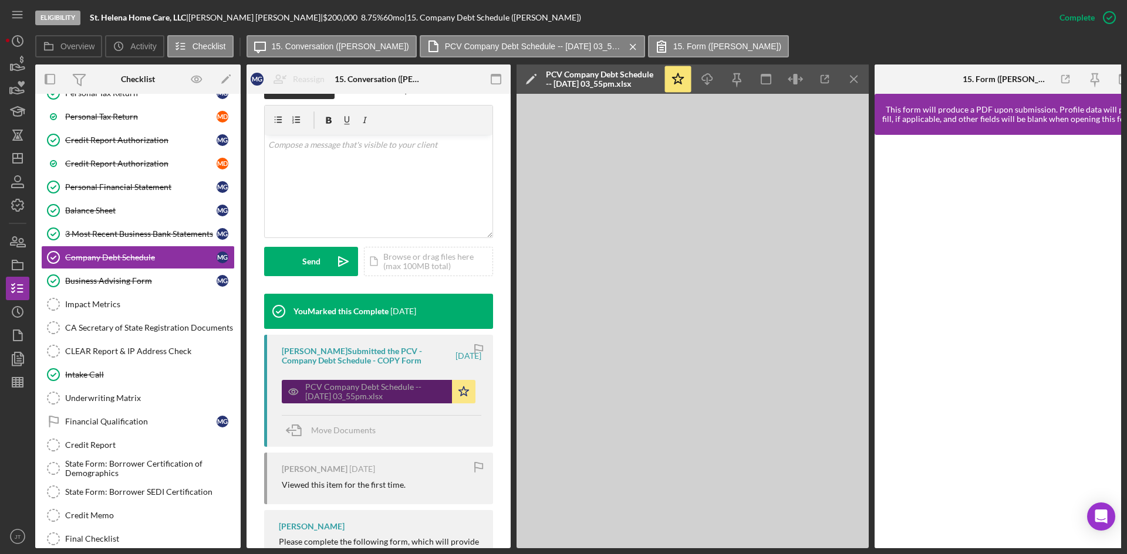
scroll to position [217, 0]
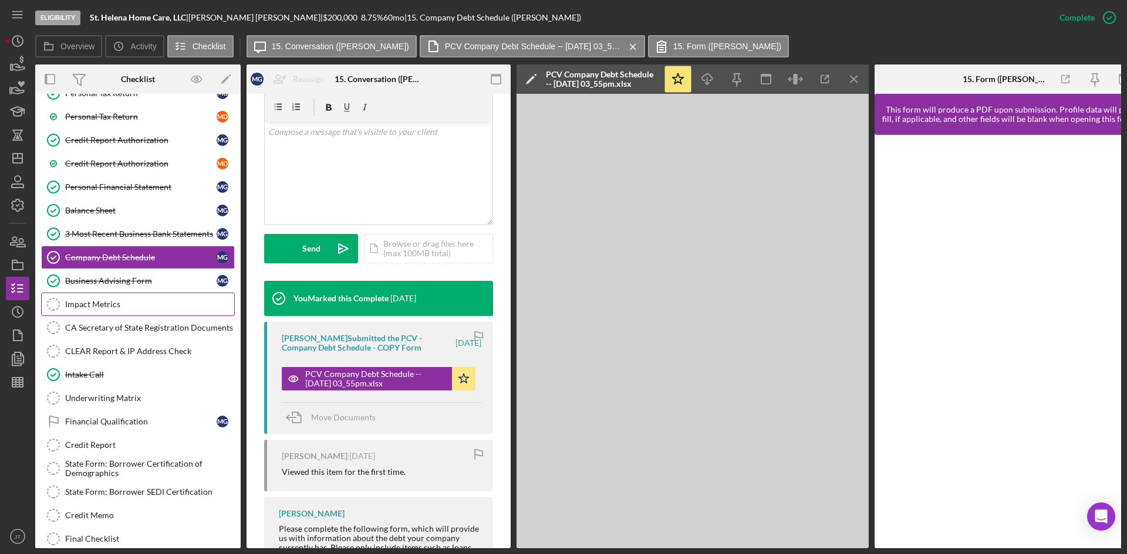
click at [136, 298] on link "Impact Metrics Impact Metrics" at bounding box center [138, 304] width 194 height 23
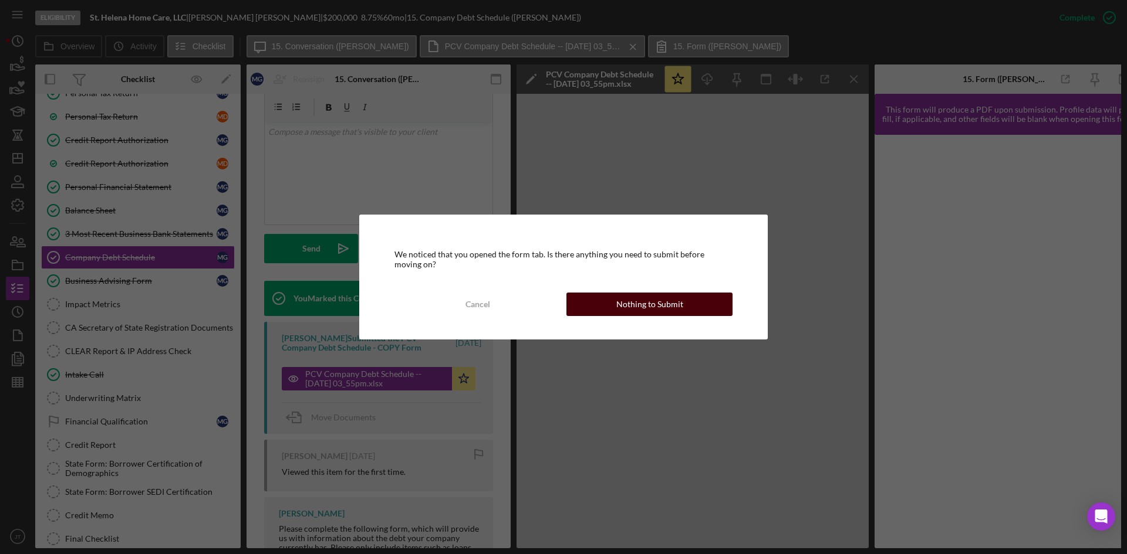
click at [611, 298] on button "Nothing to Submit" at bounding box center [649, 304] width 166 height 23
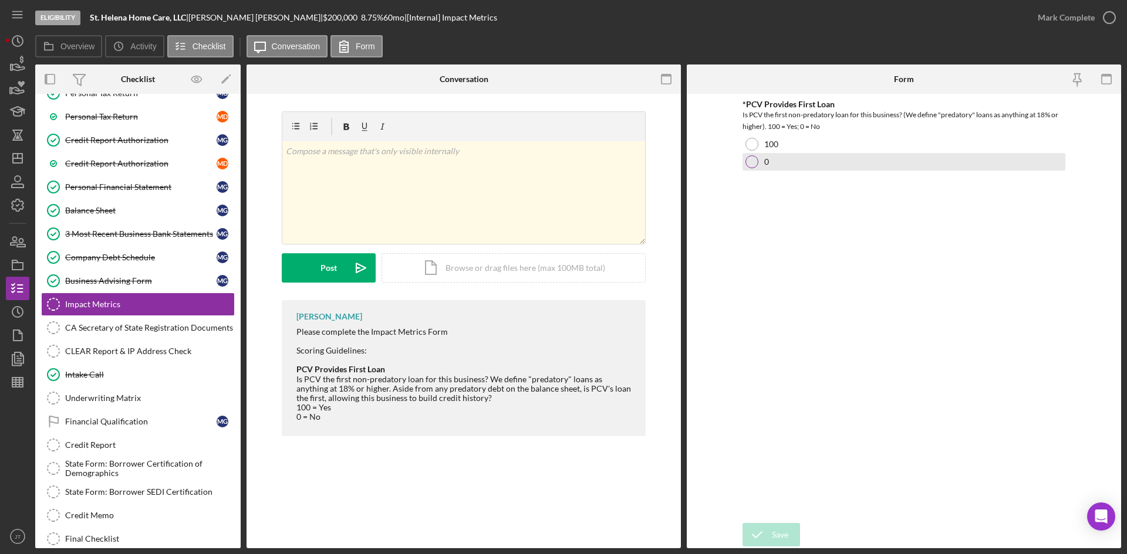
click at [751, 168] on div at bounding box center [751, 161] width 13 height 13
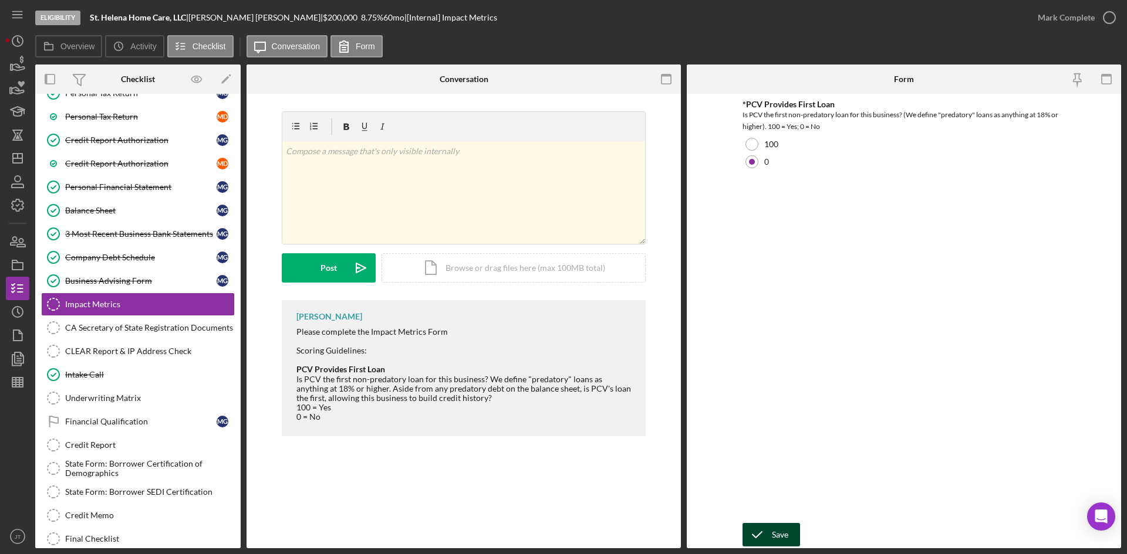
click at [760, 543] on icon "submit" at bounding box center [756, 534] width 29 height 29
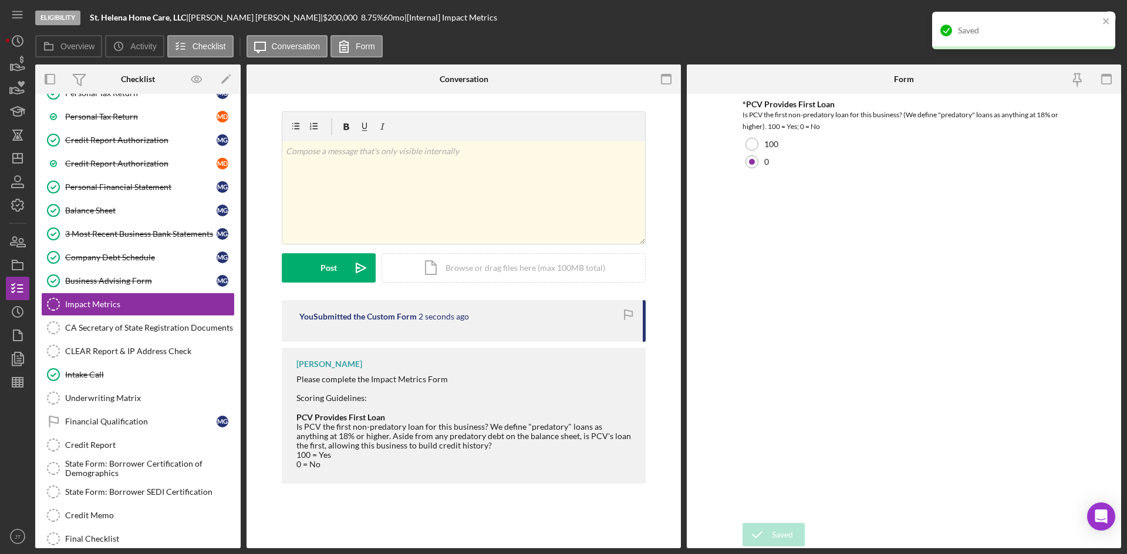
click at [1111, 16] on div "Saved" at bounding box center [1023, 31] width 183 height 38
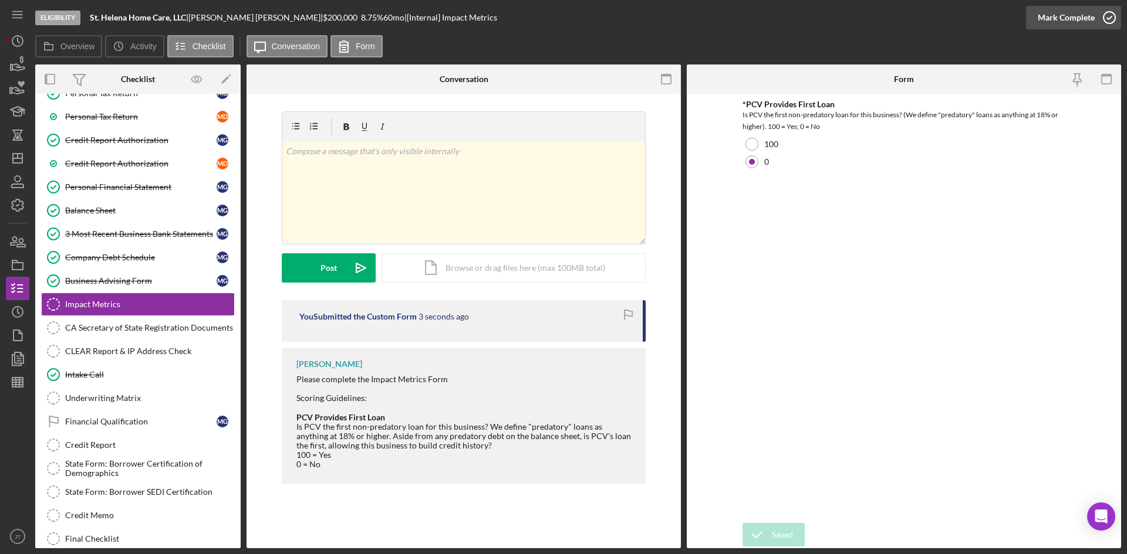
click at [1060, 21] on div "Mark Complete" at bounding box center [1065, 17] width 57 height 23
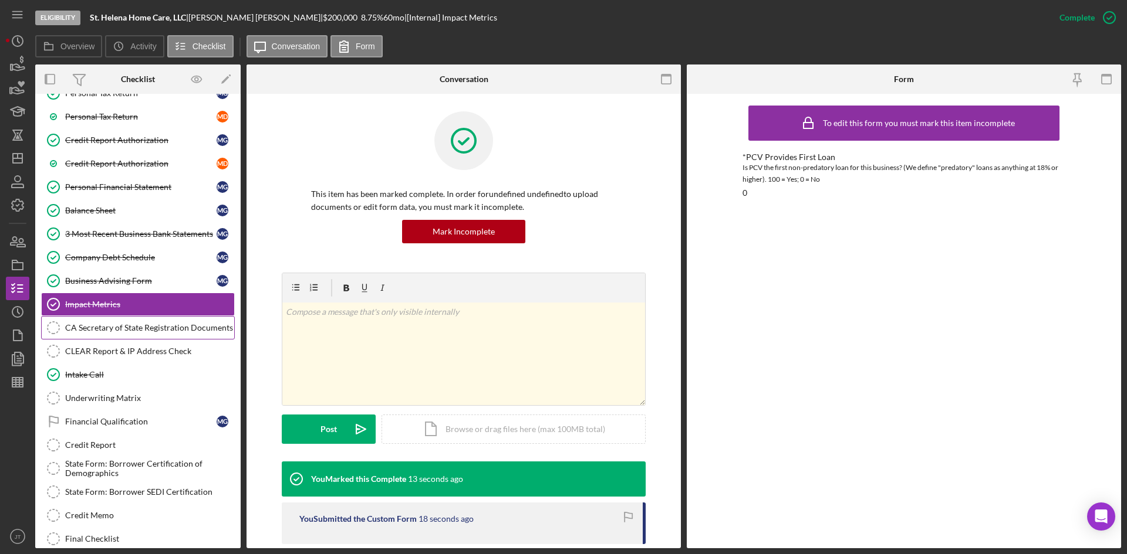
click at [108, 326] on div "CA Secretary of State Registration Documents" at bounding box center [149, 327] width 169 height 9
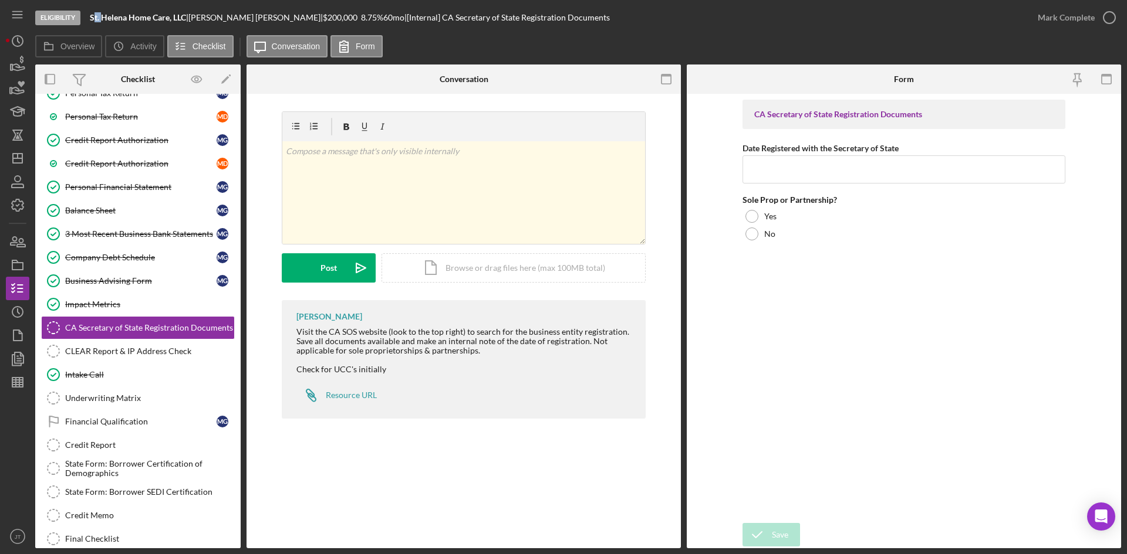
drag, startPoint x: 93, startPoint y: 19, endPoint x: 103, endPoint y: 19, distance: 10.0
click at [103, 19] on b "St. Helena Home Care, LLC" at bounding box center [138, 17] width 96 height 10
click at [89, 21] on div "Eligibility St. Helena Home Care, LLC | [PERSON_NAME] | $200,000 $40,000 8.75 %…" at bounding box center [530, 17] width 990 height 35
drag, startPoint x: 90, startPoint y: 18, endPoint x: 185, endPoint y: 21, distance: 95.1
click at [185, 21] on b "St. Helena Home Care, LLC" at bounding box center [138, 17] width 96 height 10
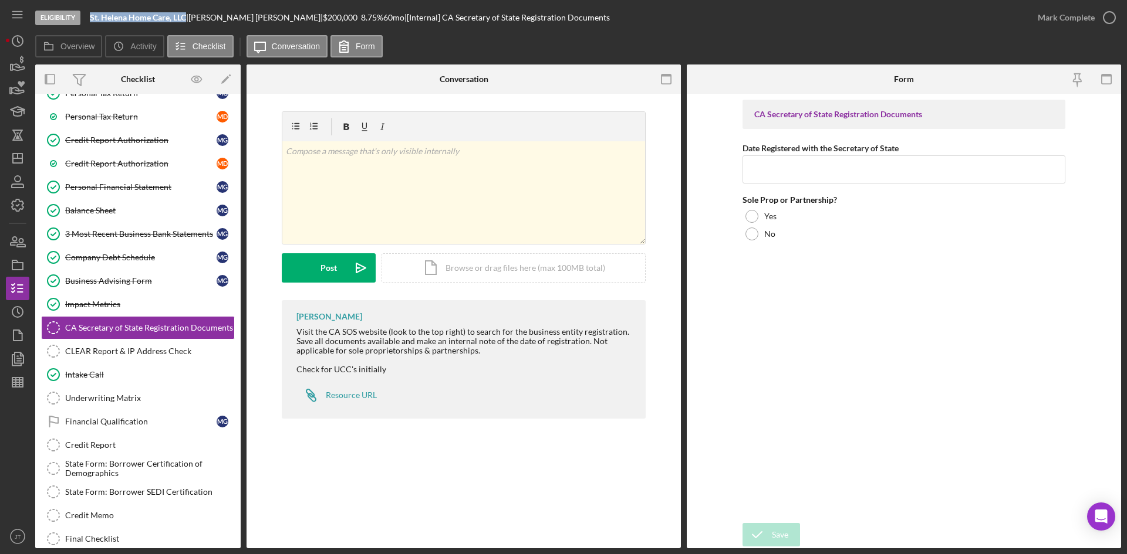
copy b "St. Helena Home Care, LLC"
click at [407, 275] on div "Icon/Document Browse or drag files here (max 100MB total) Tap to choose files o…" at bounding box center [513, 267] width 264 height 29
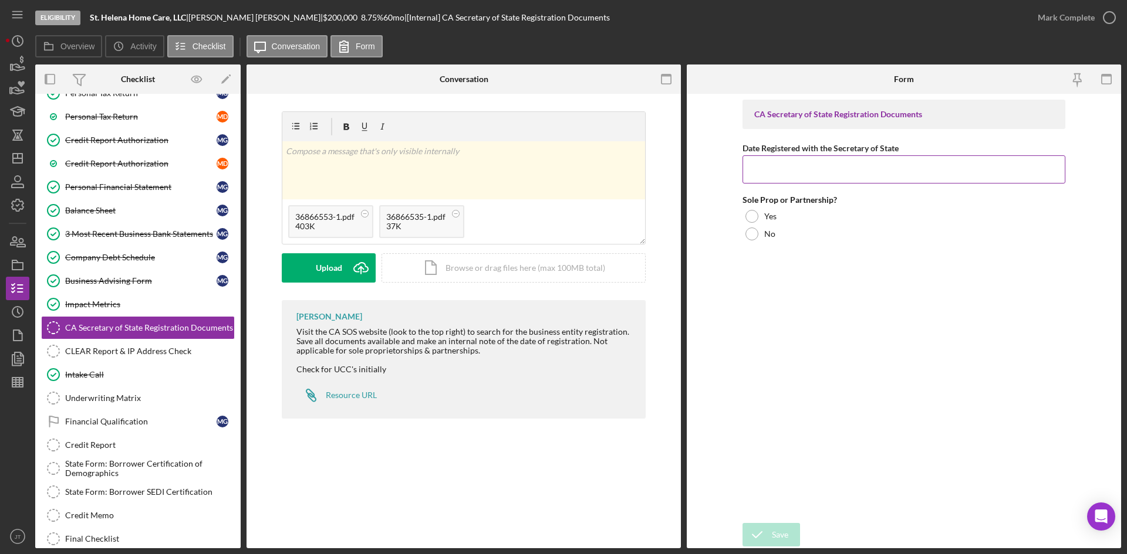
click at [813, 168] on input "Date Registered with the Secretary of State" at bounding box center [903, 169] width 323 height 28
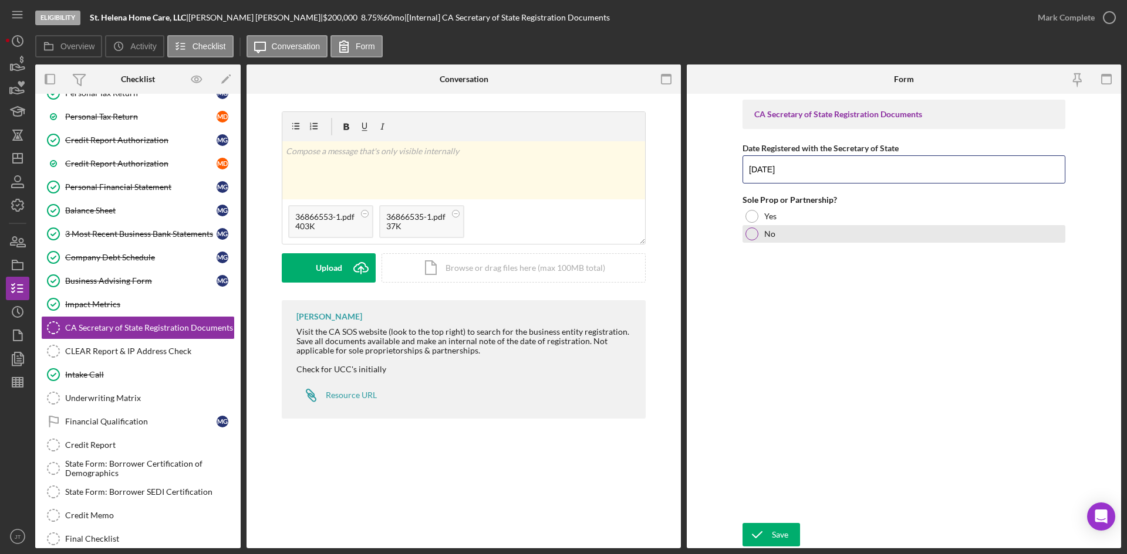
type input "[DATE]"
click at [753, 232] on div at bounding box center [751, 234] width 13 height 13
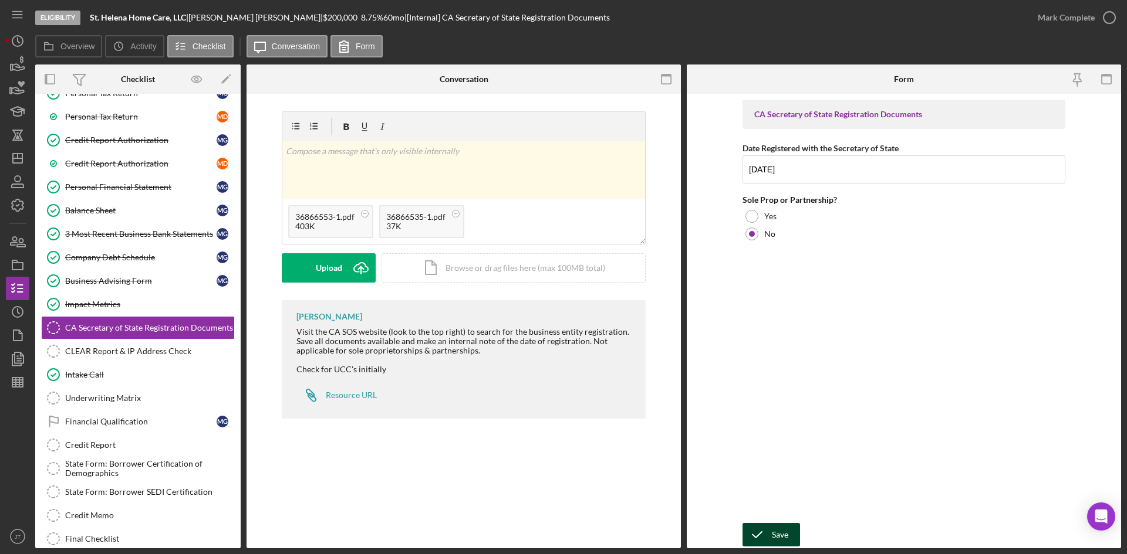
click at [765, 532] on icon "submit" at bounding box center [756, 534] width 29 height 29
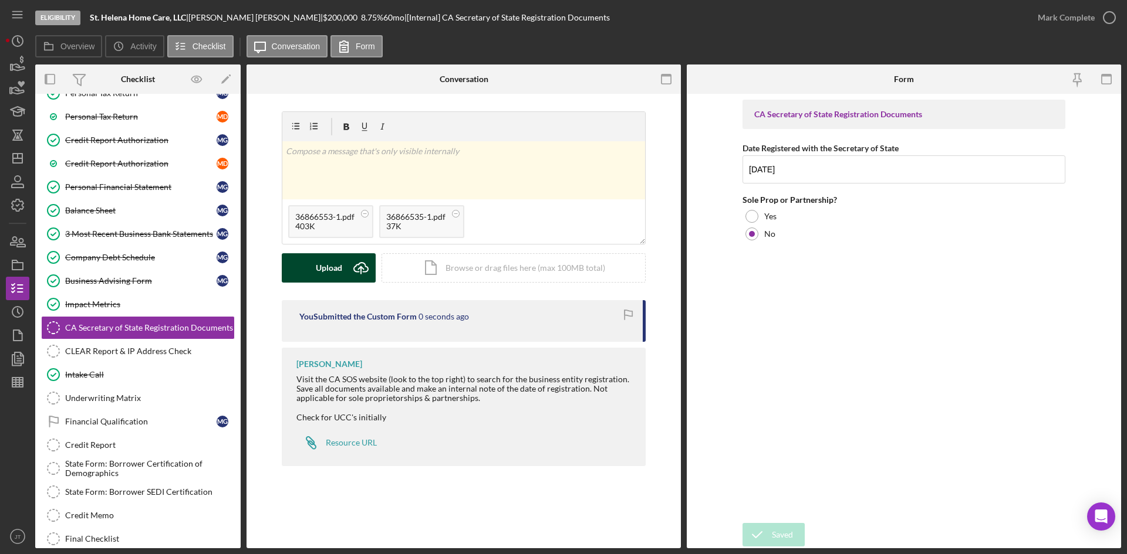
click at [337, 266] on div "Upload" at bounding box center [329, 267] width 26 height 29
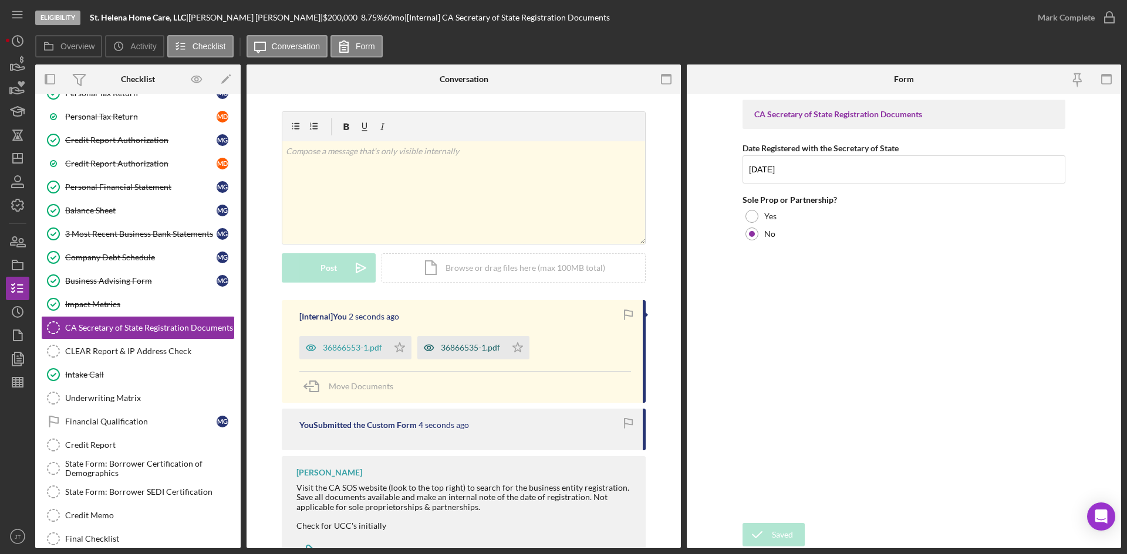
click at [469, 351] on div "36866535-1.pdf" at bounding box center [470, 347] width 59 height 9
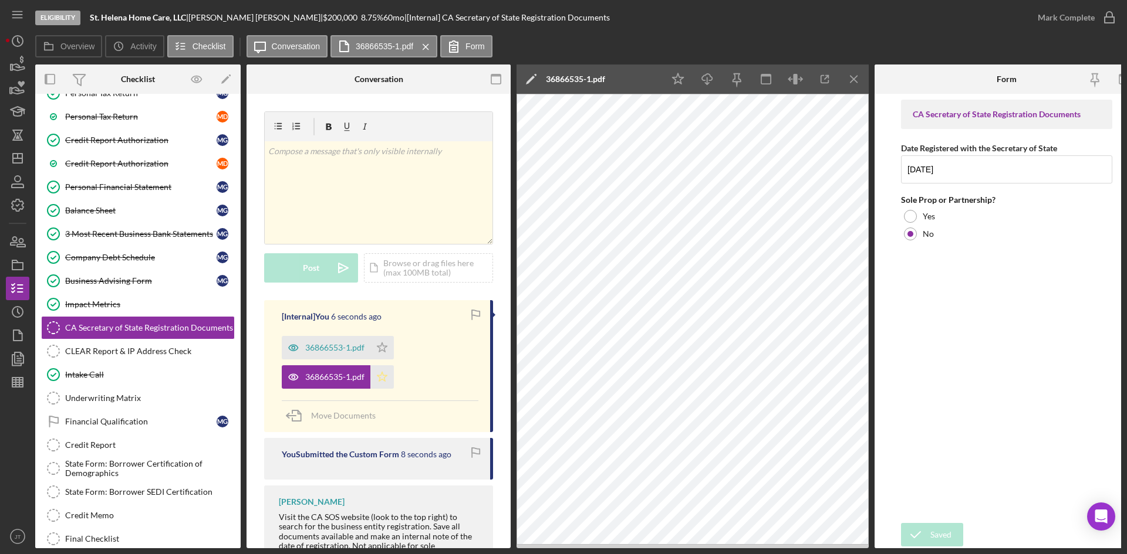
click at [381, 378] on icon "Icon/Star" at bounding box center [381, 377] width 23 height 23
click at [1066, 21] on div "Mark Complete" at bounding box center [1065, 17] width 57 height 23
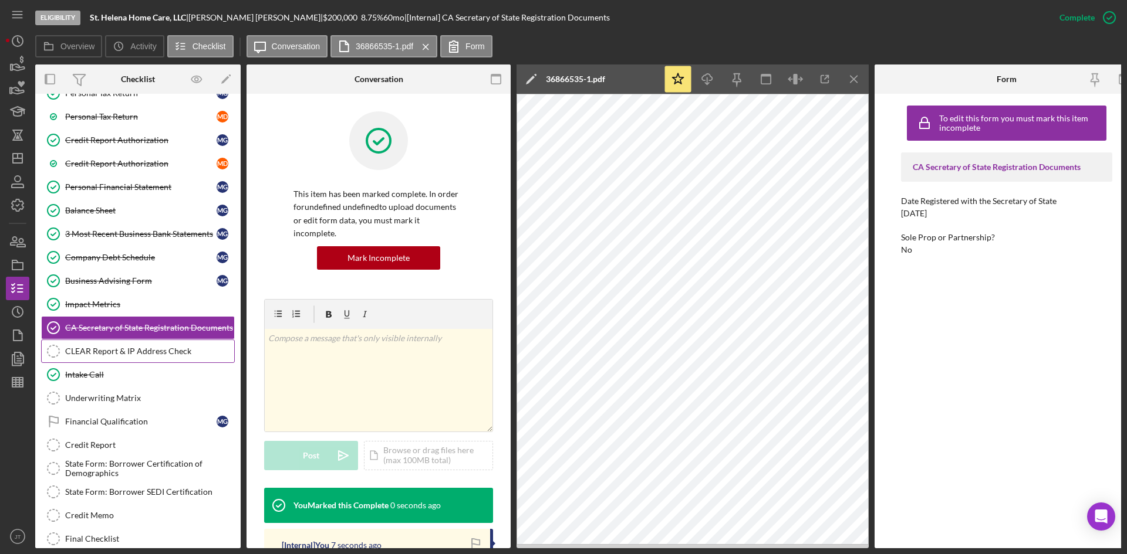
click at [125, 350] on div "CLEAR Report & IP Address Check" at bounding box center [149, 351] width 169 height 9
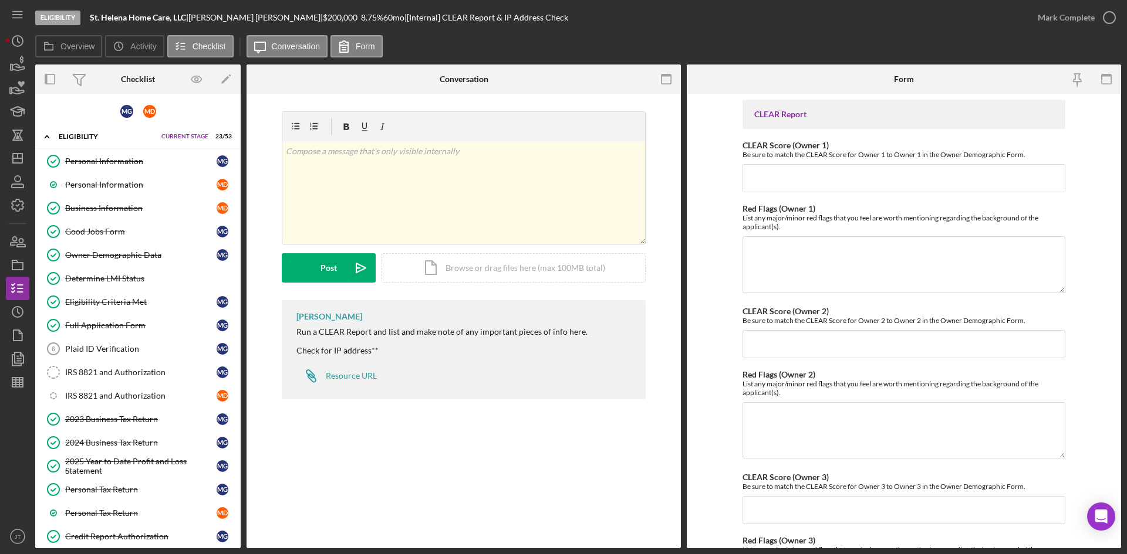
click at [110, 349] on div "Plaid ID Verification" at bounding box center [140, 348] width 151 height 9
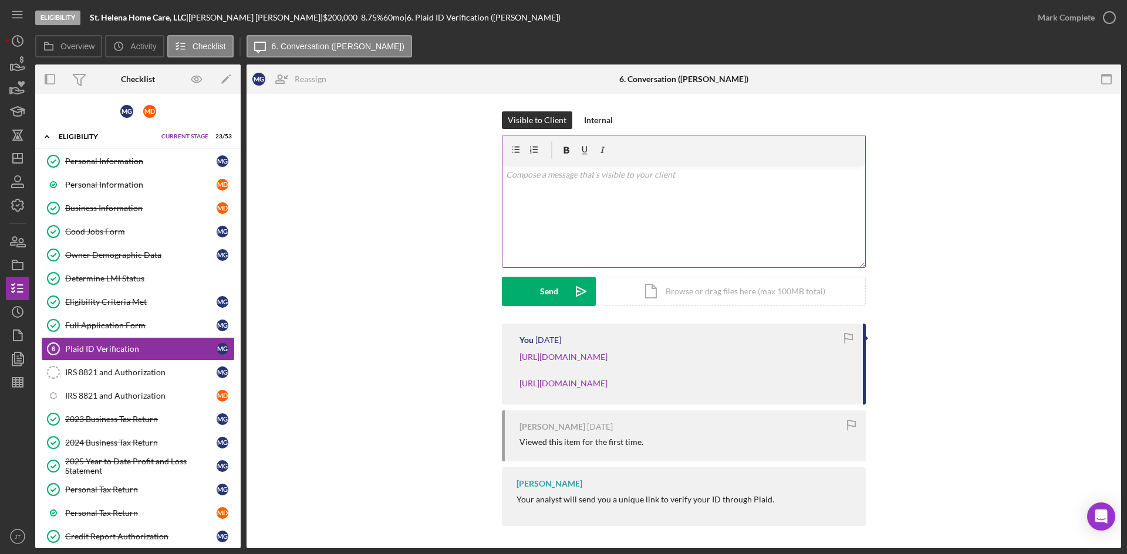
click at [560, 197] on div "v Color teal Color pink Remove color Add row above Add row below Add column bef…" at bounding box center [683, 216] width 363 height 103
paste div
click at [552, 297] on div "Send" at bounding box center [549, 291] width 18 height 29
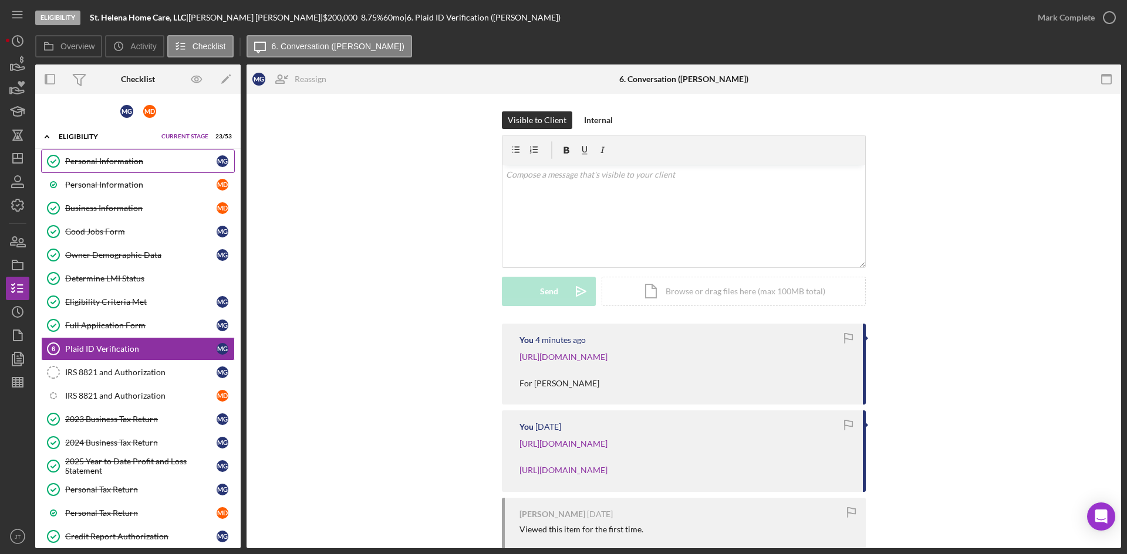
click at [134, 168] on link "Personal Information Personal Information M G" at bounding box center [138, 161] width 194 height 23
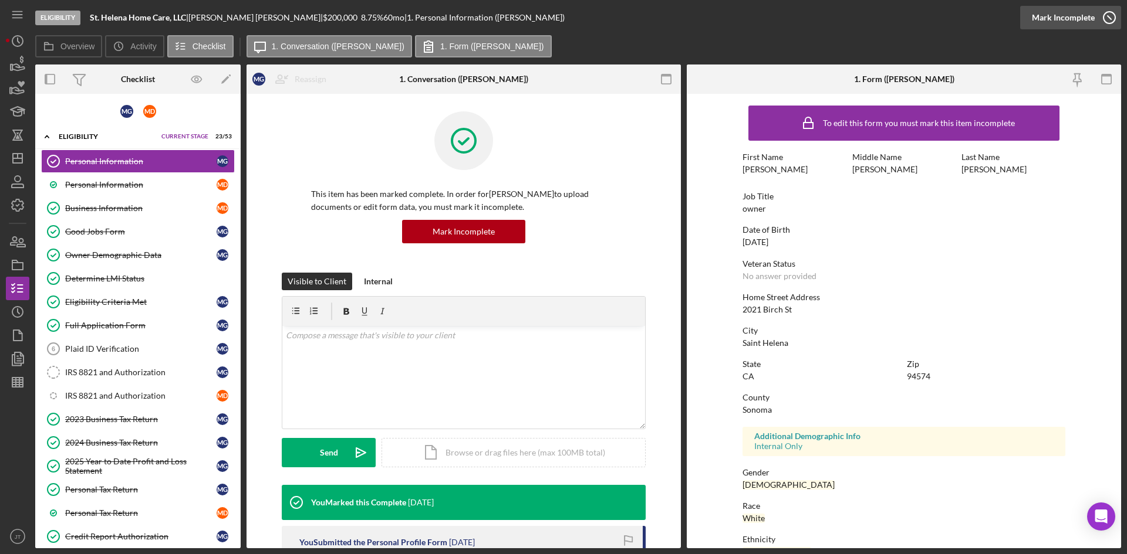
click at [1064, 19] on div "Mark Incomplete" at bounding box center [1063, 17] width 63 height 23
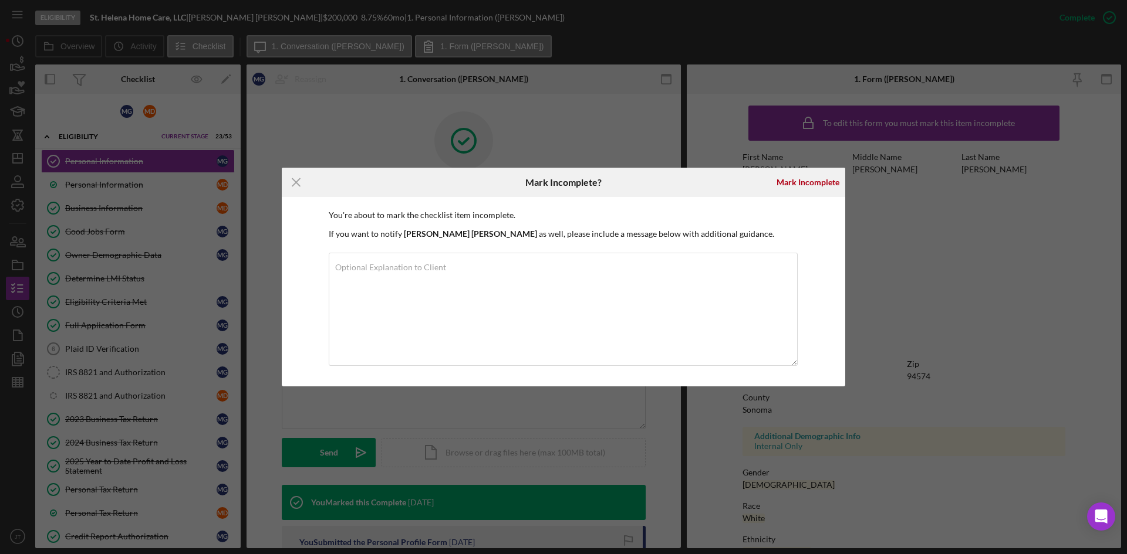
click at [797, 196] on div "Mark Incomplete" at bounding box center [807, 182] width 75 height 29
click at [797, 193] on div "Mark Incomplete" at bounding box center [807, 182] width 63 height 23
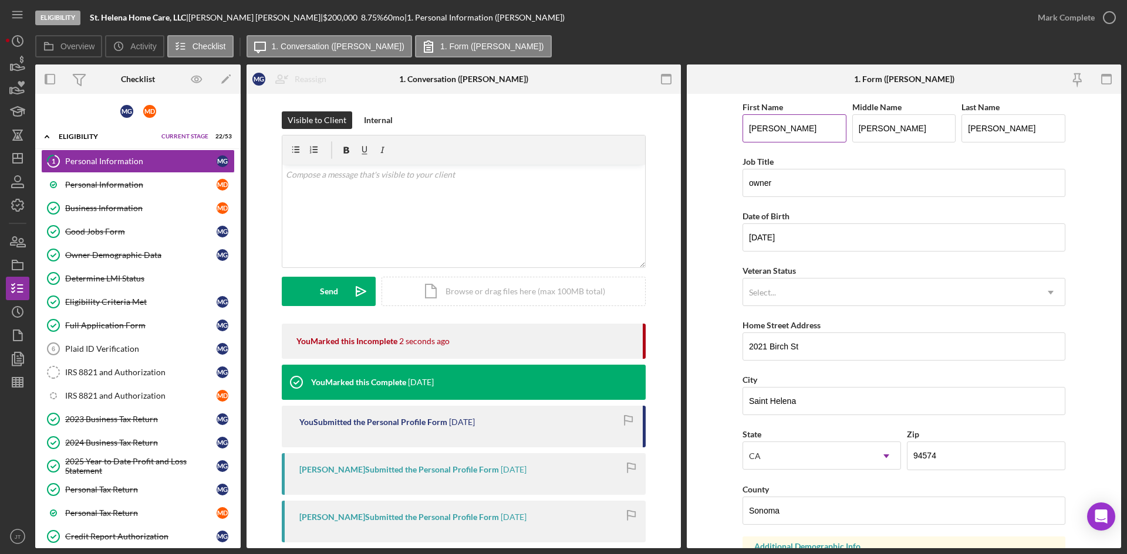
click at [765, 133] on input "[PERSON_NAME]" at bounding box center [794, 128] width 104 height 28
type input "[PERSON_NAME]"
click at [164, 185] on div "Personal Information" at bounding box center [140, 184] width 151 height 9
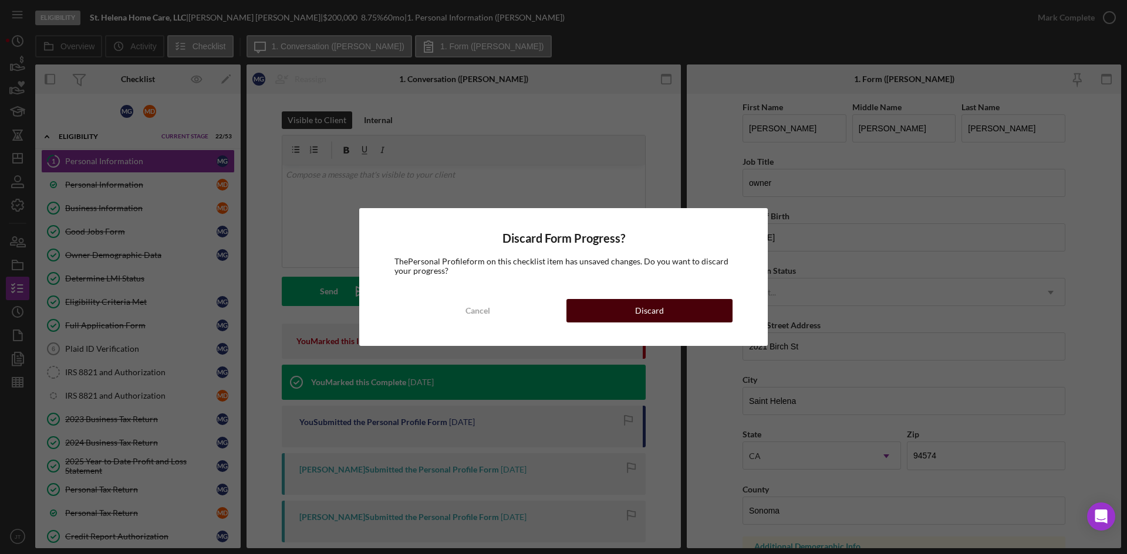
click at [670, 305] on button "Discard" at bounding box center [649, 310] width 166 height 23
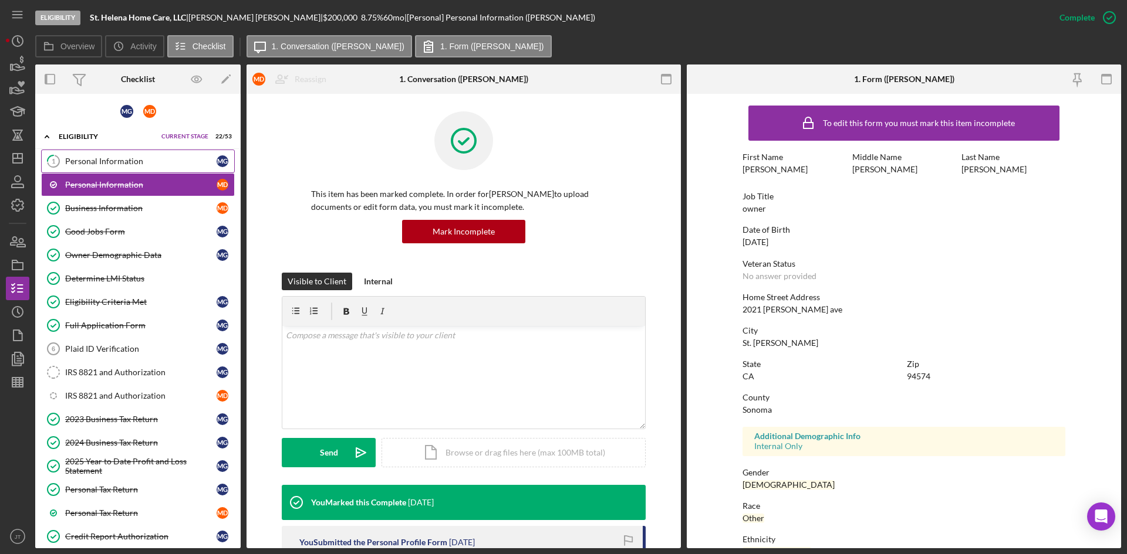
click at [110, 159] on div "Personal Information" at bounding box center [140, 161] width 151 height 9
